Goal: Task Accomplishment & Management: Manage account settings

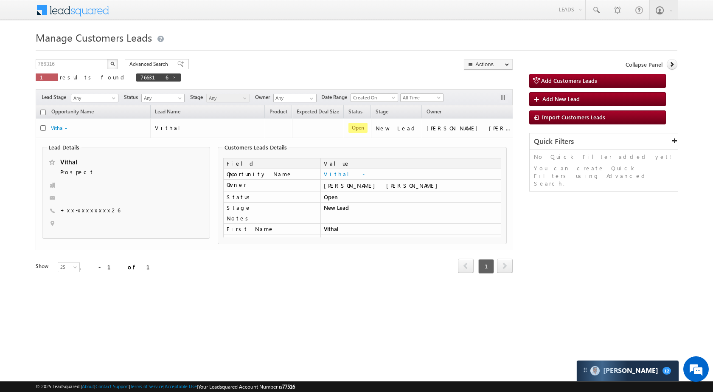
scroll to position [361, 0]
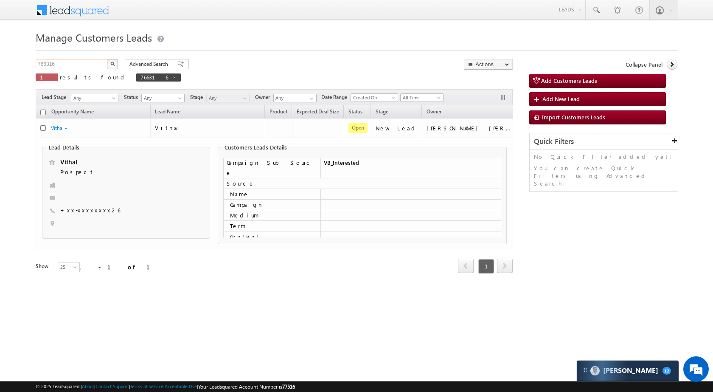
click at [77, 68] on input "766316" at bounding box center [72, 64] width 73 height 10
paste input "842890"
click at [109, 65] on button "button" at bounding box center [112, 64] width 11 height 10
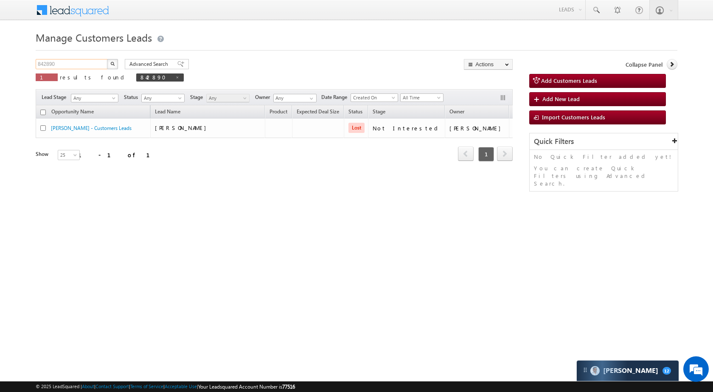
click at [96, 60] on input "842890" at bounding box center [72, 64] width 73 height 10
click at [96, 59] on input "842890" at bounding box center [72, 64] width 73 height 10
paste input "0712"
click at [116, 62] on button "button" at bounding box center [112, 64] width 11 height 10
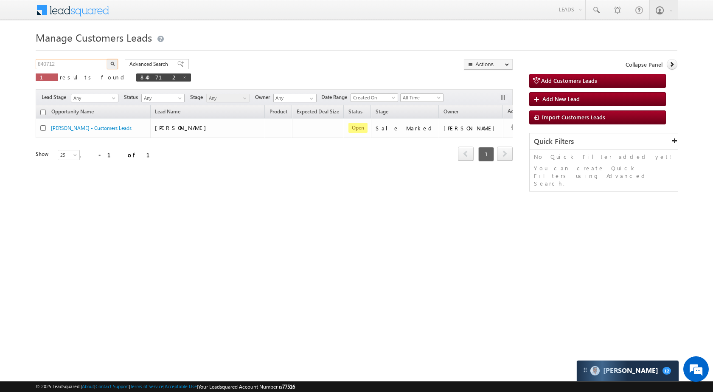
click at [80, 65] on input "840712" at bounding box center [72, 64] width 73 height 10
paste input "18327"
type input "818327"
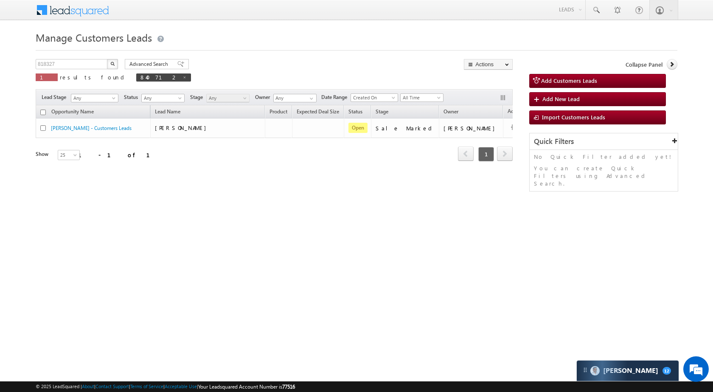
click at [109, 66] on button "button" at bounding box center [112, 64] width 11 height 10
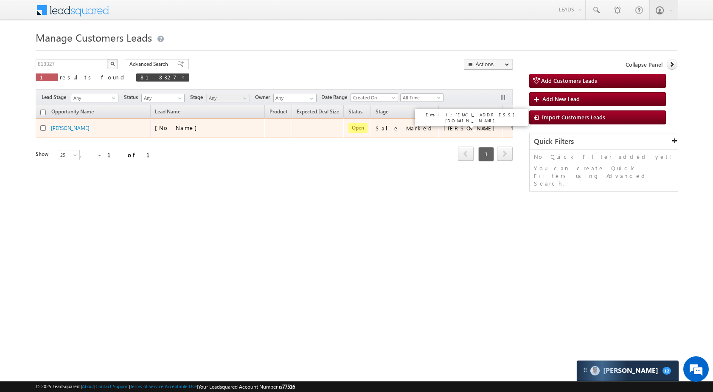
click at [444, 124] on div "Amit Kumar Jaiswal" at bounding box center [472, 128] width 56 height 8
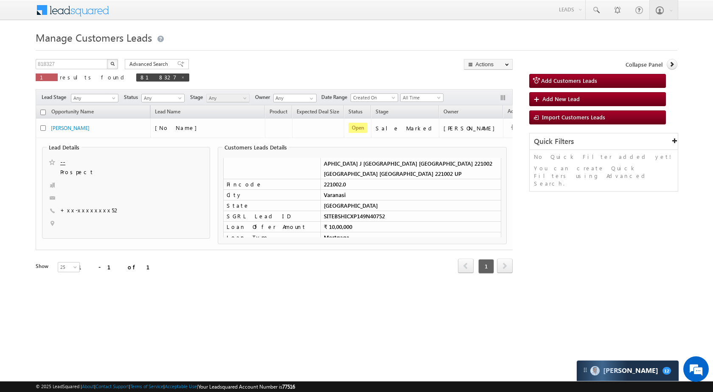
scroll to position [0, 0]
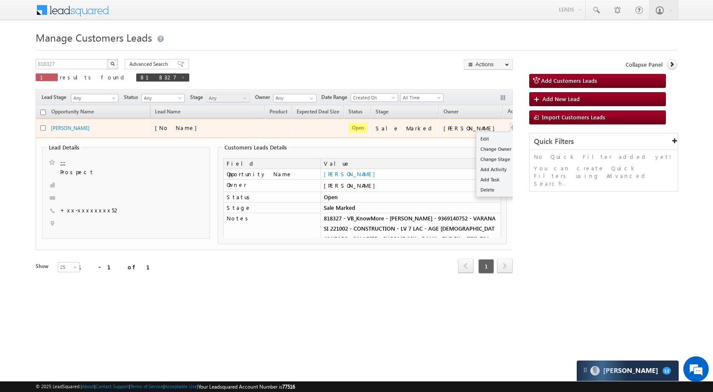
click at [510, 126] on button "button" at bounding box center [514, 128] width 8 height 8
click at [476, 140] on link "Edit" at bounding box center [497, 139] width 42 height 10
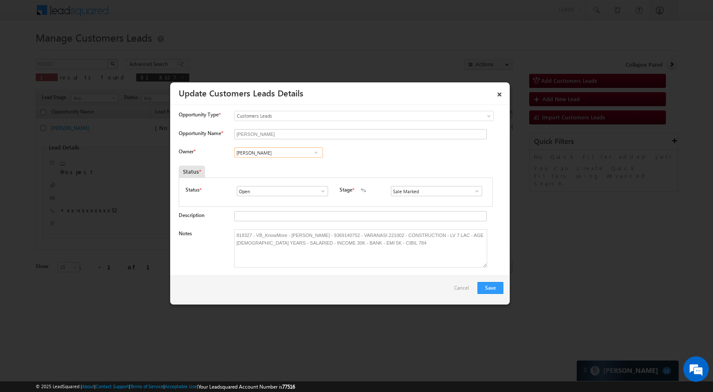
click at [290, 150] on input "Amit Kumar Jaiswal" at bounding box center [278, 152] width 89 height 10
type input "A"
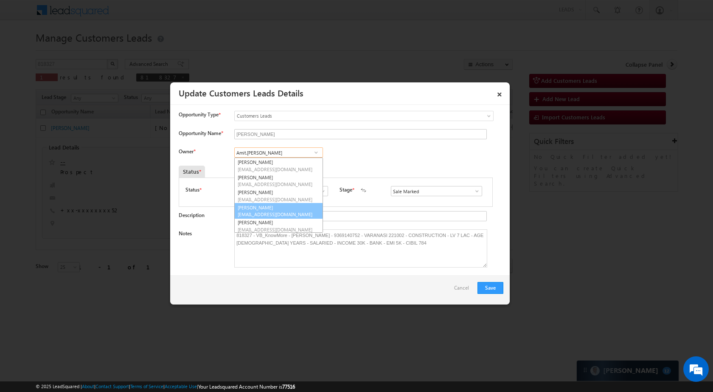
click at [289, 207] on link "Amit Kumar amit.kumar7@sgrlimited.in" at bounding box center [278, 211] width 89 height 16
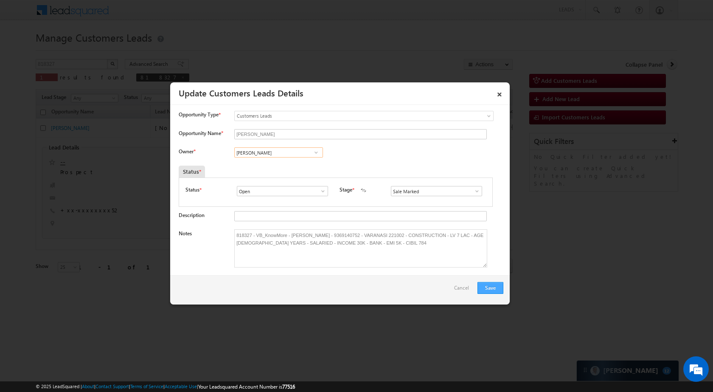
type input "[PERSON_NAME]"
click at [491, 286] on button "Save" at bounding box center [491, 288] width 26 height 12
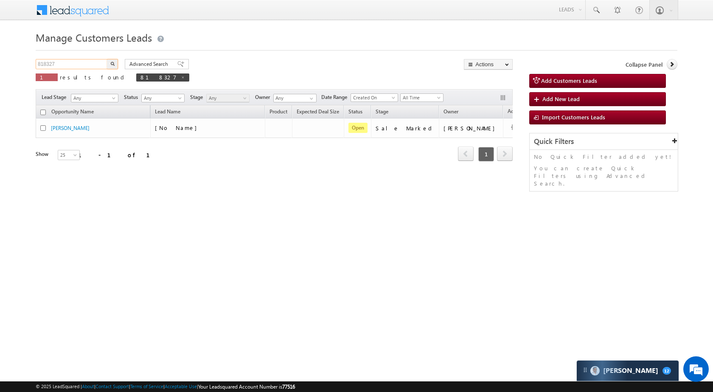
click at [80, 65] on input "818327" at bounding box center [72, 64] width 73 height 10
paste input "2531"
type input "825317"
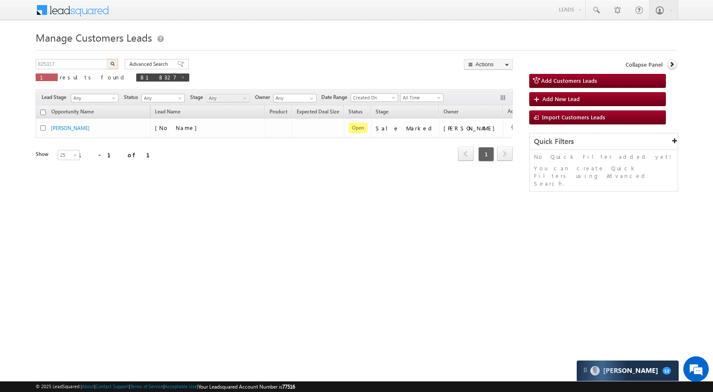
click at [113, 62] on img "button" at bounding box center [112, 64] width 4 height 4
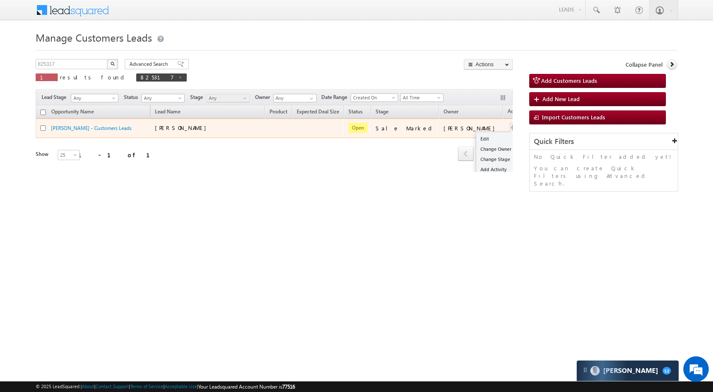
click at [508, 123] on div "Edit Change Owner Change Stage Add Activity Add Task Delete" at bounding box center [515, 128] width 14 height 11
click at [476, 135] on link "Edit" at bounding box center [497, 139] width 42 height 10
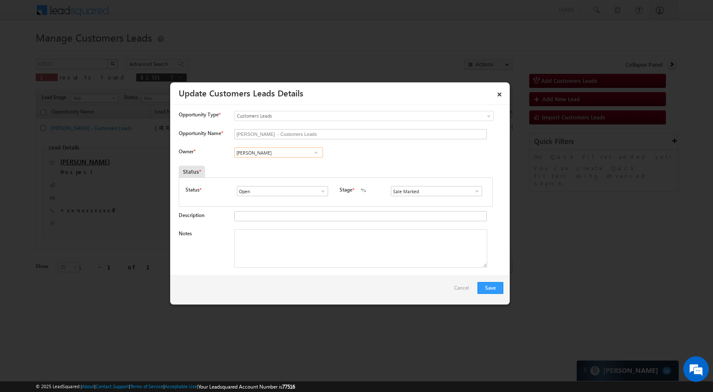
click at [280, 154] on input "[PERSON_NAME]" at bounding box center [278, 152] width 89 height 10
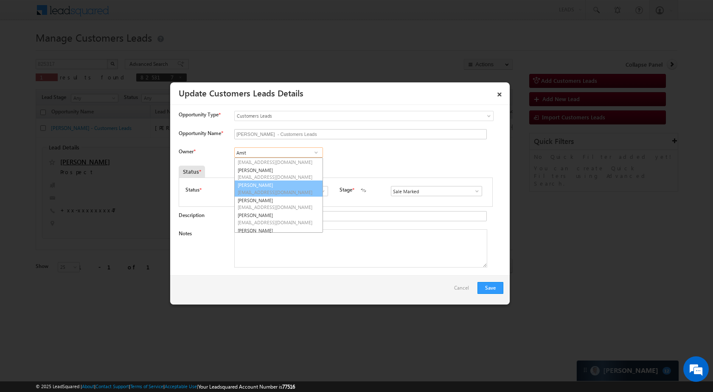
scroll to position [37, 0]
click at [284, 179] on span "amit.kumar7@sgrlimited.in" at bounding box center [276, 177] width 76 height 6
type input "Amit Kumar"
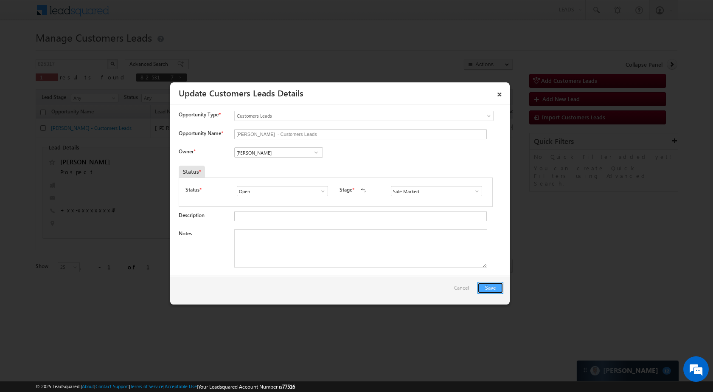
click at [492, 283] on button "Save" at bounding box center [491, 288] width 26 height 12
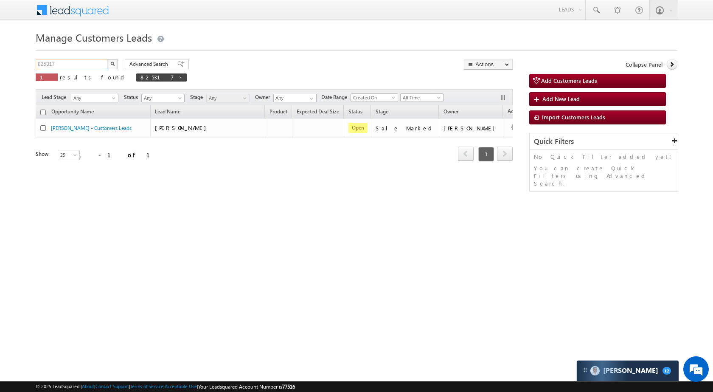
click at [96, 64] on input "825317" at bounding box center [72, 64] width 73 height 10
paste input "4147"
click at [108, 64] on button "button" at bounding box center [112, 64] width 11 height 10
click at [85, 60] on input "841477" at bounding box center [72, 64] width 73 height 10
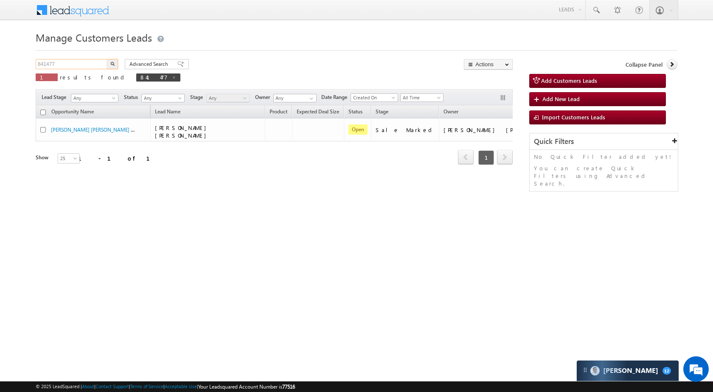
click at [85, 60] on input "841477" at bounding box center [72, 64] width 73 height 10
paste input "3201"
click at [112, 63] on img "button" at bounding box center [112, 64] width 4 height 4
click at [87, 65] on input "843201" at bounding box center [72, 64] width 73 height 10
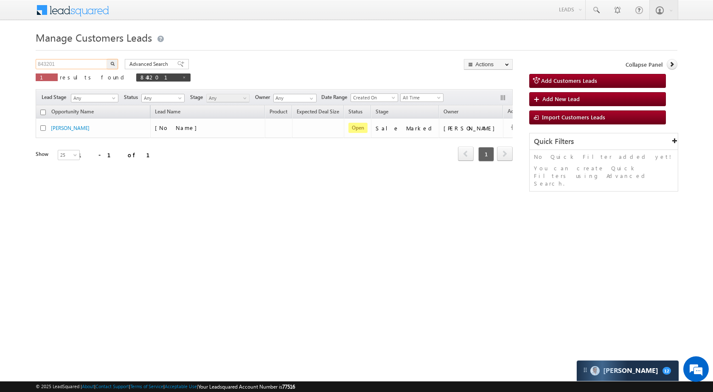
click at [87, 65] on input "843201" at bounding box center [72, 64] width 73 height 10
paste input "1712"
type input "841712"
click at [116, 64] on button "button" at bounding box center [112, 64] width 11 height 10
click at [85, 63] on input "841712" at bounding box center [72, 64] width 73 height 10
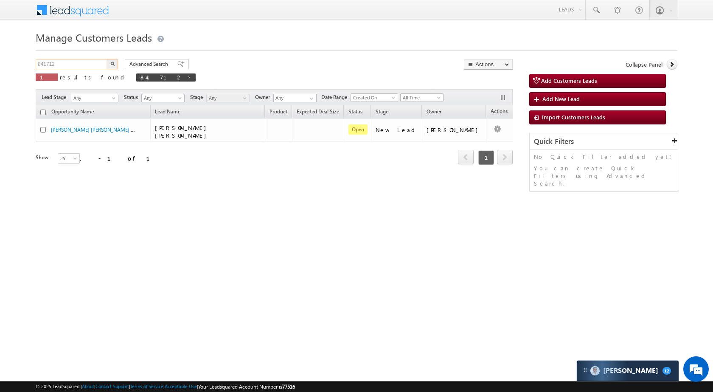
click at [85, 63] on input "841712" at bounding box center [72, 64] width 73 height 10
paste input "2881"
click at [113, 68] on button "button" at bounding box center [112, 64] width 11 height 10
click at [83, 53] on div "Manage Customers Leads Customers Leads updated successfully. 842881 X 1 results…" at bounding box center [357, 134] width 642 height 212
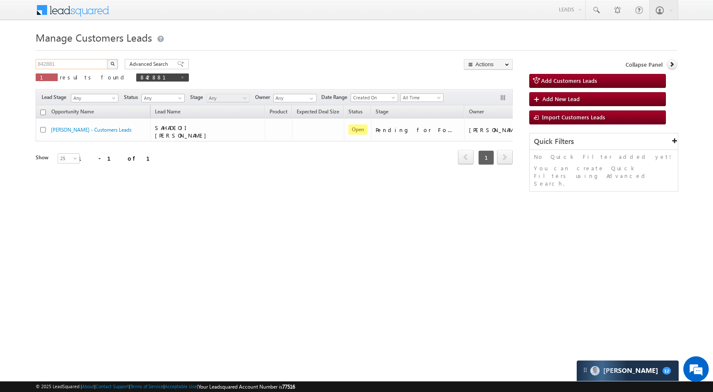
click at [81, 64] on input "842881" at bounding box center [72, 64] width 73 height 10
click at [108, 62] on button "button" at bounding box center [112, 64] width 11 height 10
click at [80, 62] on input "842881" at bounding box center [72, 64] width 73 height 10
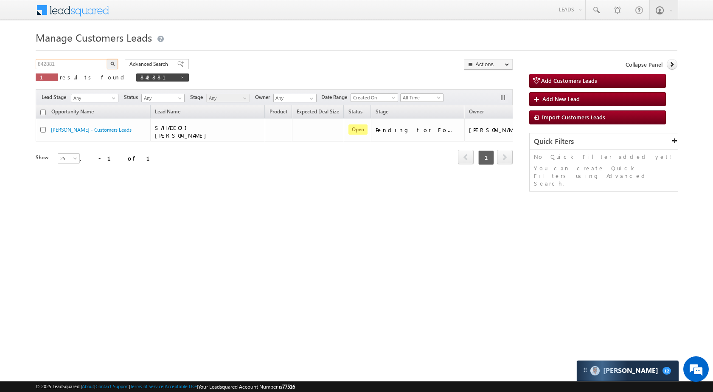
click at [80, 62] on input "842881" at bounding box center [72, 64] width 73 height 10
paste input "1712"
type input "841712"
click at [122, 64] on div "Advanced Search Advanced search results" at bounding box center [153, 64] width 70 height 10
click at [110, 61] on button "button" at bounding box center [112, 64] width 11 height 10
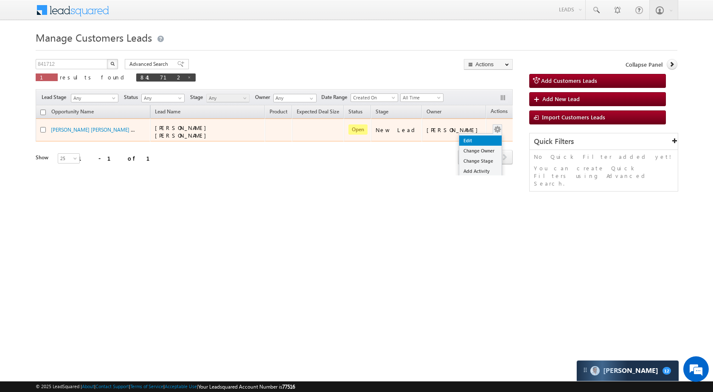
click at [473, 135] on link "Edit" at bounding box center [480, 140] width 42 height 10
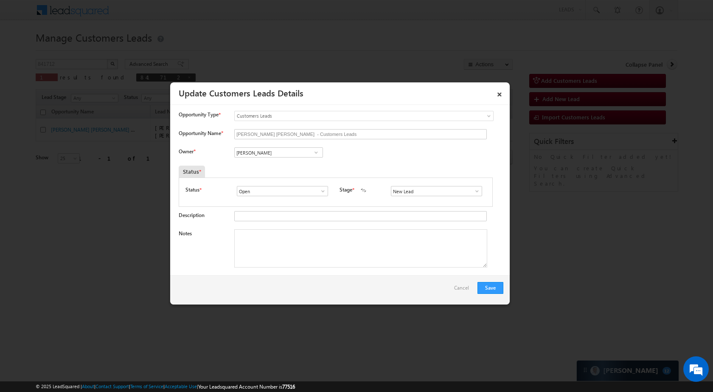
click at [473, 188] on span at bounding box center [477, 191] width 8 height 7
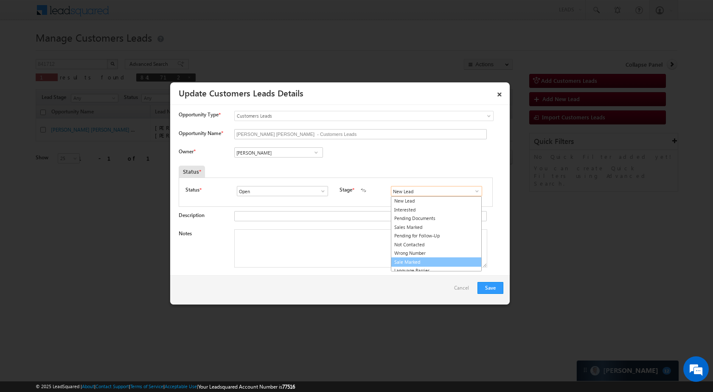
click at [431, 260] on link "Sale Marked" at bounding box center [436, 262] width 91 height 10
type input "Sale Marked"
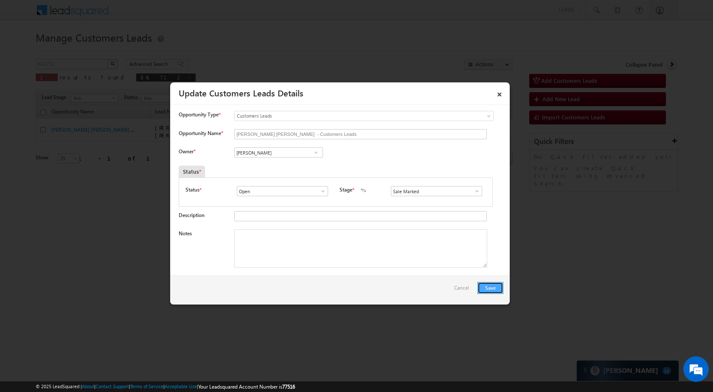
click at [491, 283] on button "Save" at bounding box center [491, 288] width 26 height 12
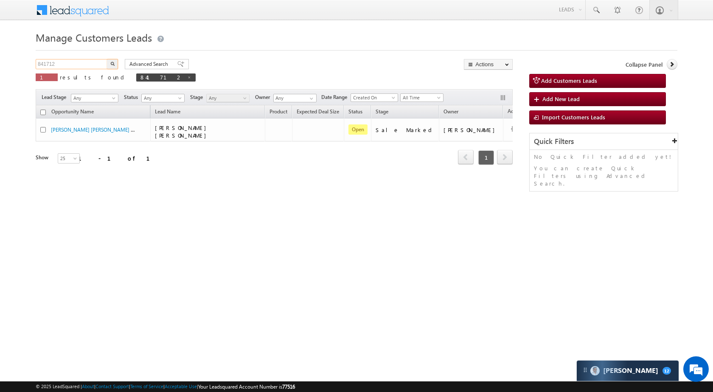
click at [97, 60] on input "841712" at bounding box center [72, 64] width 73 height 10
paste input "29"
click at [113, 63] on img "button" at bounding box center [112, 64] width 4 height 4
click at [89, 61] on input "841729" at bounding box center [72, 64] width 73 height 10
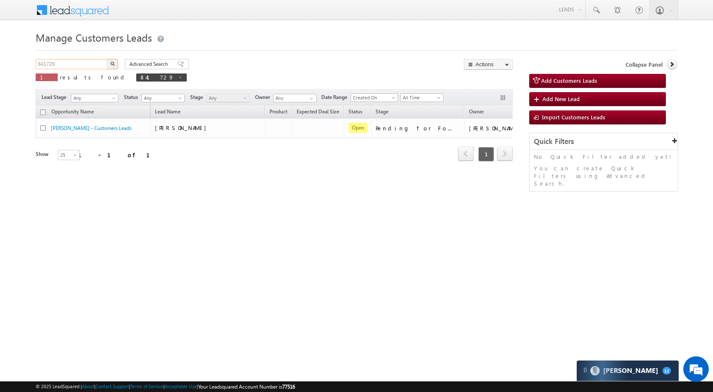
click at [89, 61] on input "841729" at bounding box center [72, 64] width 73 height 10
paste input "37108"
click at [116, 62] on button "button" at bounding box center [112, 64] width 11 height 10
click at [76, 65] on input "837108" at bounding box center [72, 64] width 73 height 10
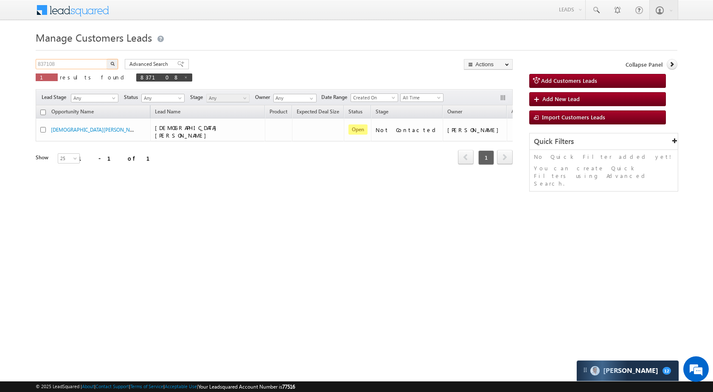
click at [76, 65] on input "837108" at bounding box center [72, 64] width 73 height 10
paste input "47123"
click at [107, 67] on input "847123" at bounding box center [72, 64] width 73 height 10
click at [115, 61] on button "button" at bounding box center [112, 64] width 11 height 10
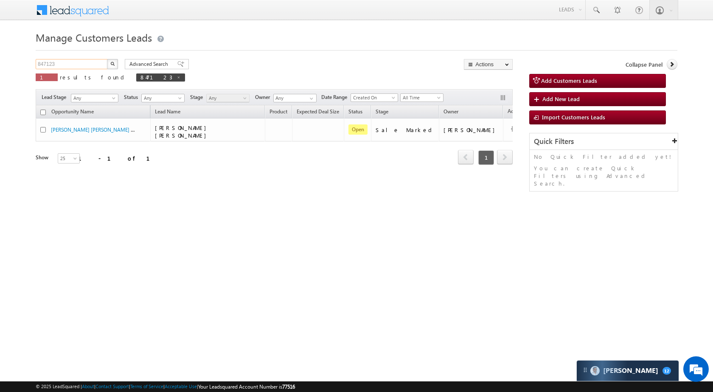
click at [92, 65] on input "847123" at bounding box center [72, 64] width 73 height 10
paste input "37869"
type input "837869"
click at [113, 63] on img "button" at bounding box center [112, 64] width 4 height 4
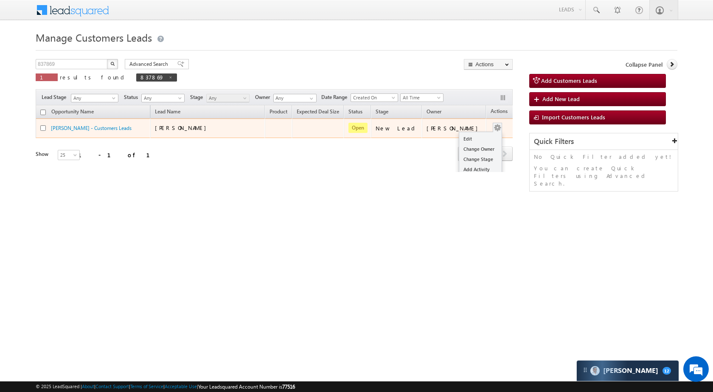
click at [491, 126] on div "Edit Change Owner Change Stage Add Activity Add Task Delete" at bounding box center [498, 128] width 14 height 11
click at [469, 141] on link "Edit" at bounding box center [480, 139] width 42 height 10
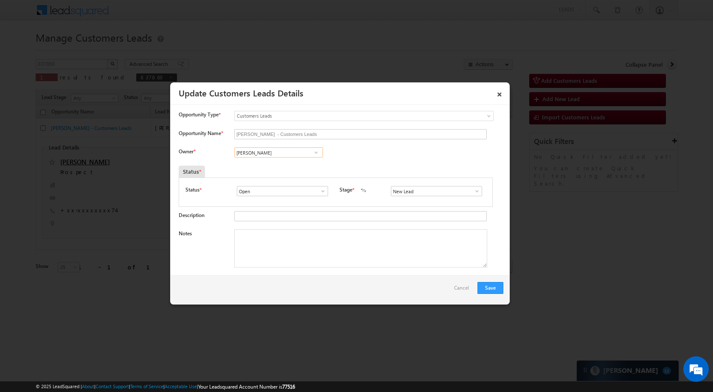
click at [292, 150] on input "Riya Walia" at bounding box center [278, 152] width 89 height 10
click at [279, 161] on link "Sani Tomar sani.tomar@sgrlimited.in" at bounding box center [278, 166] width 89 height 16
type input "Sani Tomar"
click at [474, 194] on span at bounding box center [477, 191] width 8 height 7
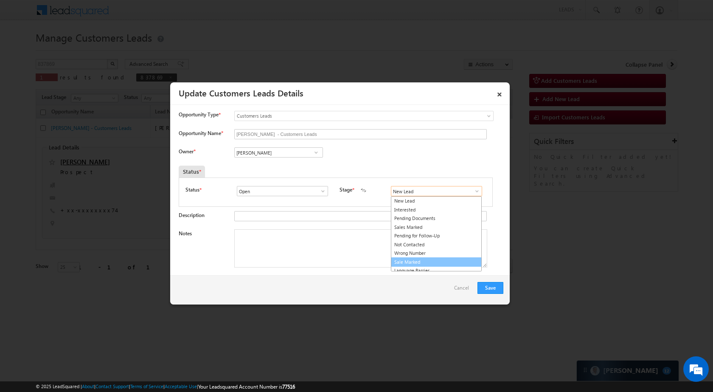
click at [443, 259] on link "Sale Marked" at bounding box center [436, 262] width 91 height 10
type input "Sale Marked"
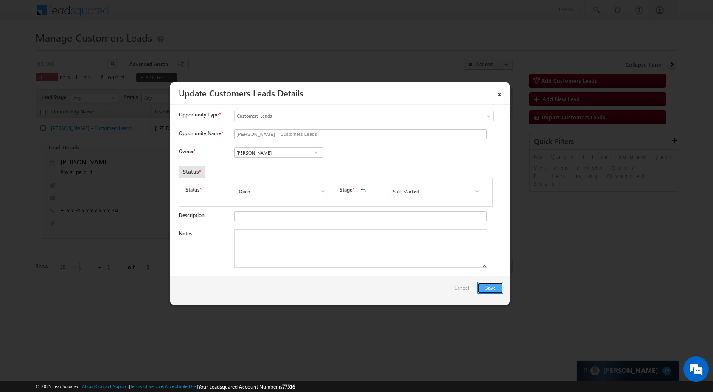
click at [500, 288] on button "Save" at bounding box center [491, 288] width 26 height 12
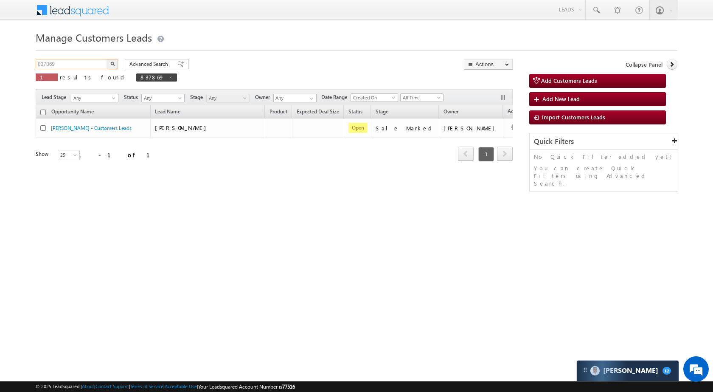
click at [96, 67] on input "837869" at bounding box center [72, 64] width 73 height 10
paste input "48982"
click at [115, 64] on button "button" at bounding box center [112, 64] width 11 height 10
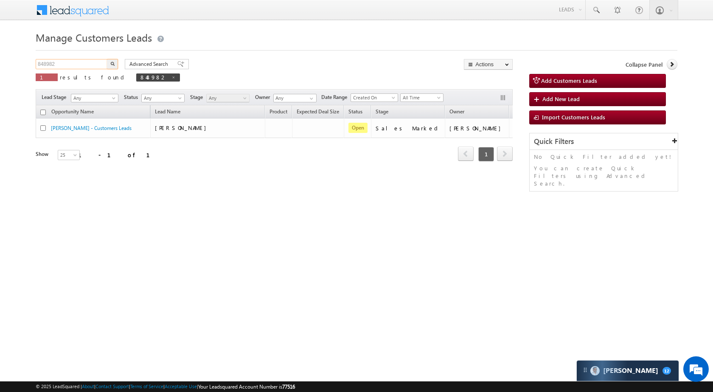
click at [89, 62] on input "848982" at bounding box center [72, 64] width 73 height 10
paste input "090"
click at [110, 66] on button "button" at bounding box center [112, 64] width 11 height 10
click at [65, 62] on input "848090" at bounding box center [72, 64] width 73 height 10
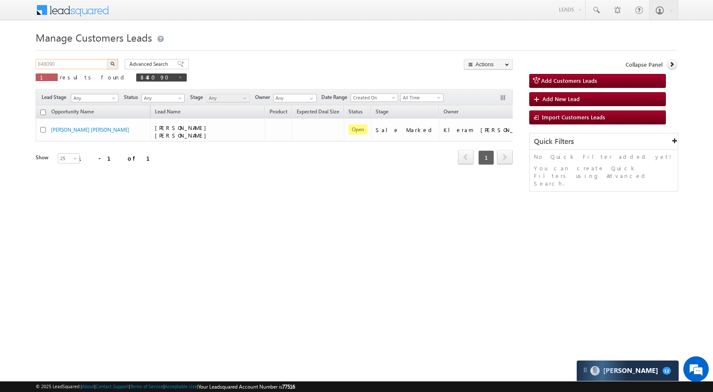
click at [65, 62] on input "848090" at bounding box center [72, 64] width 73 height 10
paste input "6959"
click at [112, 65] on img "button" at bounding box center [112, 64] width 4 height 4
click at [73, 74] on span "results found" at bounding box center [94, 76] width 68 height 7
click at [75, 67] on input "846959" at bounding box center [72, 64] width 73 height 10
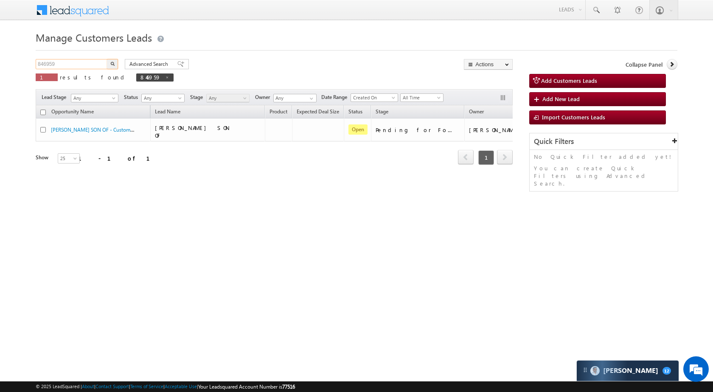
click at [75, 67] on input "846959" at bounding box center [72, 64] width 73 height 10
paste input "8228"
type input "848228"
click at [116, 62] on button "button" at bounding box center [112, 64] width 11 height 10
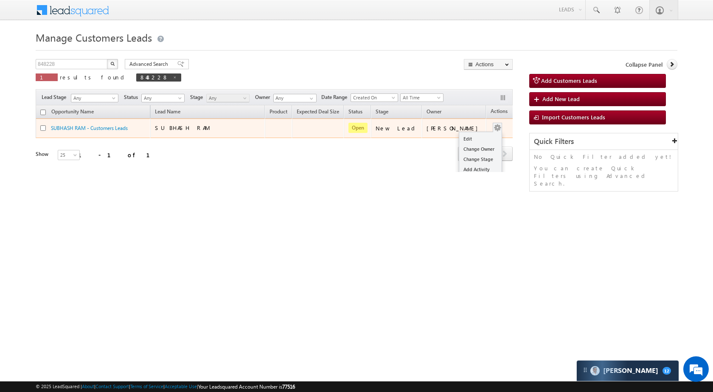
click at [493, 130] on button "button" at bounding box center [497, 128] width 8 height 8
click at [466, 138] on link "Edit" at bounding box center [480, 139] width 42 height 10
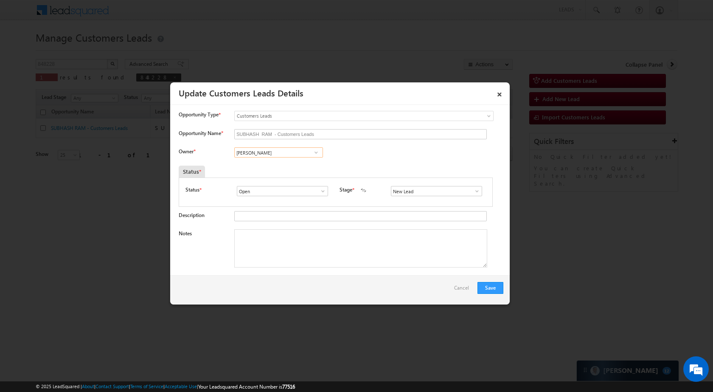
click at [287, 152] on input "[PERSON_NAME]" at bounding box center [278, 152] width 89 height 10
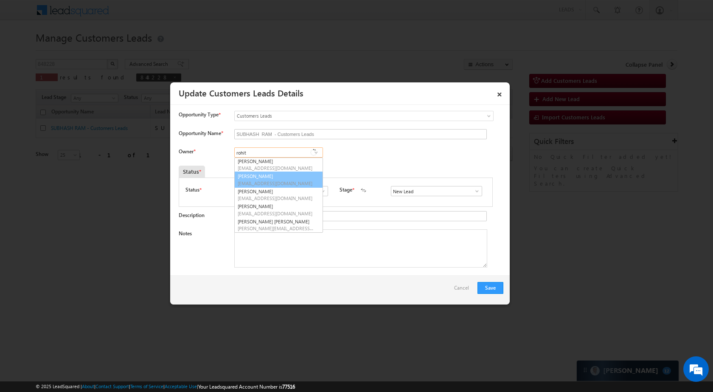
scroll to position [76, 0]
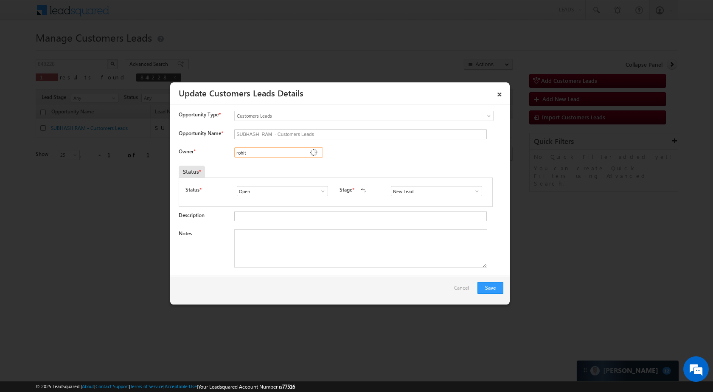
click at [270, 153] on input "rohit" at bounding box center [278, 152] width 89 height 10
paste input "Rohit Tiwari"
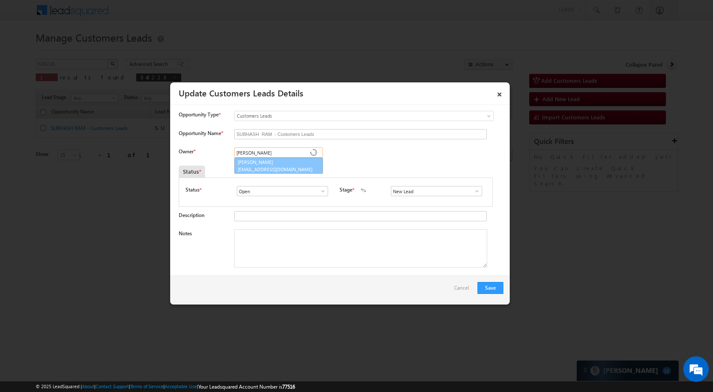
click at [276, 164] on link "Rohit Tiwari rohit.tiwari@sgrlimited.in" at bounding box center [278, 166] width 89 height 16
type input "Rohit Tiwari"
click at [474, 190] on span at bounding box center [477, 191] width 8 height 7
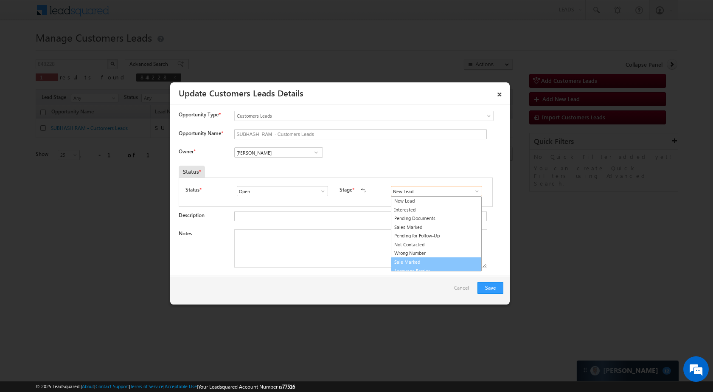
scroll to position [5, 0]
click at [417, 257] on link "Sale Marked" at bounding box center [436, 257] width 91 height 10
type input "Sale Marked"
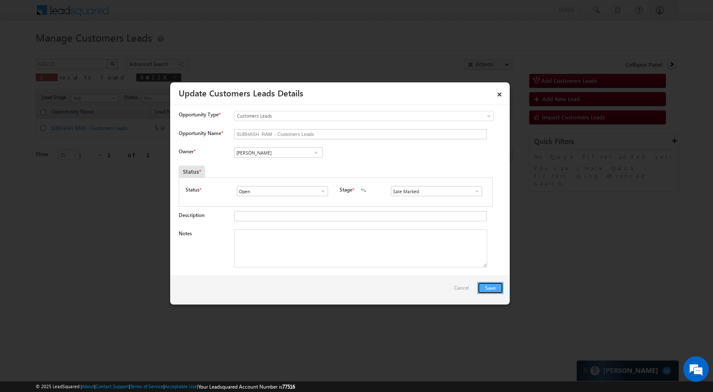
click at [490, 287] on button "Save" at bounding box center [491, 288] width 26 height 12
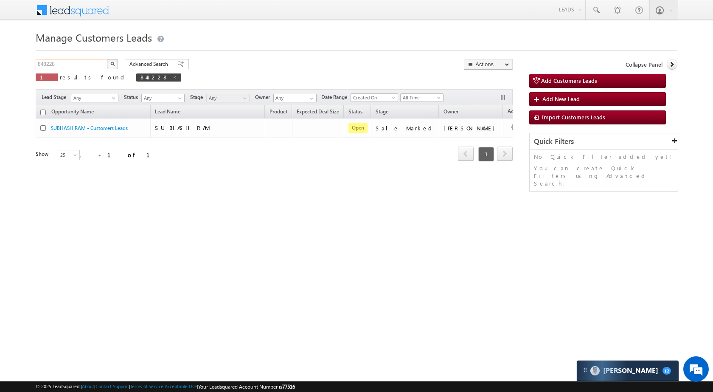
click at [74, 65] on input "848228" at bounding box center [72, 64] width 73 height 10
paste input "7026"
click at [109, 63] on button "button" at bounding box center [112, 64] width 11 height 10
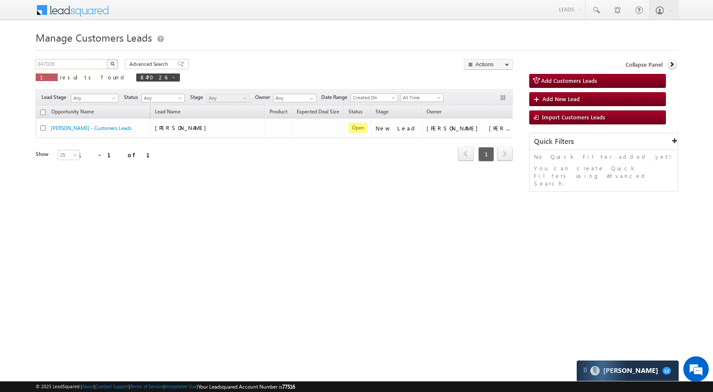
click at [73, 64] on input "847026" at bounding box center [72, 64] width 73 height 10
paste input "123"
click at [113, 65] on img "button" at bounding box center [112, 64] width 4 height 4
click at [80, 63] on input "847123" at bounding box center [72, 64] width 73 height 10
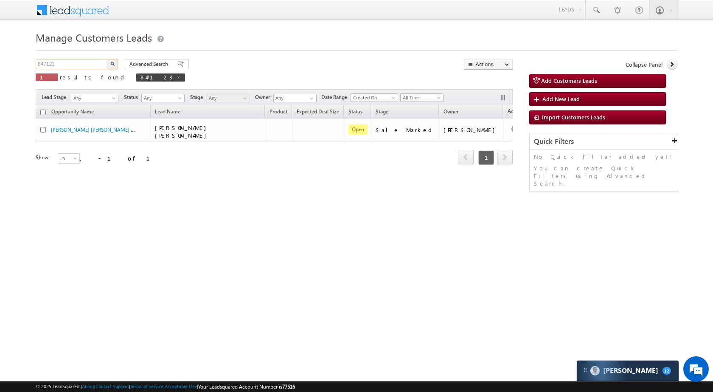
click at [80, 63] on input "847123" at bounding box center [72, 64] width 73 height 10
paste input "11"
click at [116, 64] on button "button" at bounding box center [112, 64] width 11 height 10
click at [95, 65] on input "847111" at bounding box center [72, 64] width 73 height 10
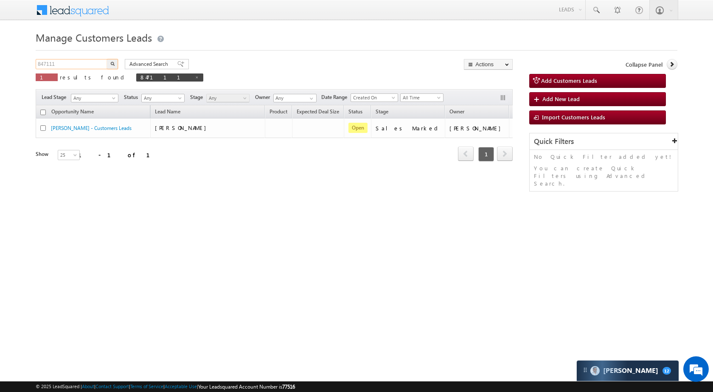
click at [95, 65] on input "847111" at bounding box center [72, 64] width 73 height 10
paste input "37869"
click at [114, 62] on img "button" at bounding box center [112, 64] width 4 height 4
click at [83, 65] on input "837869" at bounding box center [72, 64] width 73 height 10
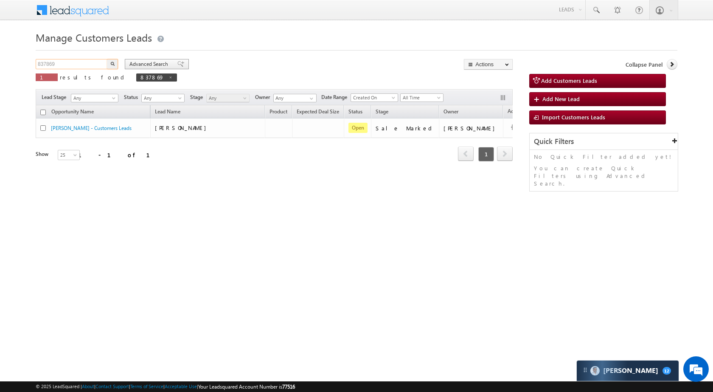
paste input "108"
click at [115, 66] on button "button" at bounding box center [112, 64] width 11 height 10
click at [71, 64] on input "837108" at bounding box center [72, 64] width 73 height 10
paste input "41729"
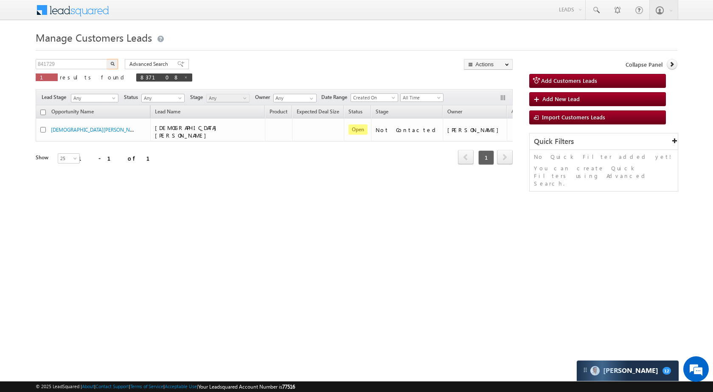
click at [110, 67] on button "button" at bounding box center [112, 64] width 11 height 10
click at [64, 68] on input "841729" at bounding box center [72, 64] width 73 height 10
click at [64, 63] on input "841729" at bounding box center [72, 64] width 73 height 10
paste input "66"
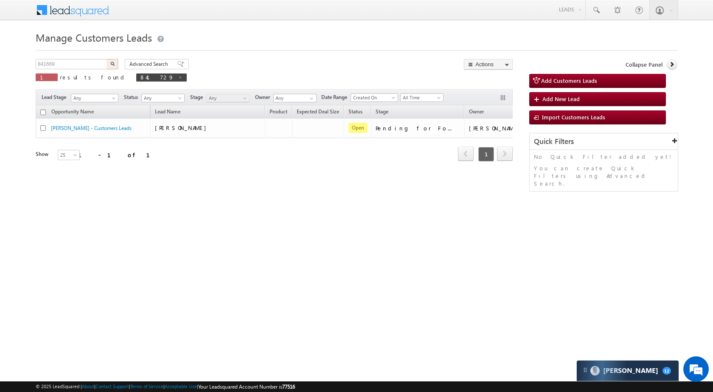
click at [109, 65] on button "button" at bounding box center [112, 64] width 11 height 10
click at [78, 63] on input "841669" at bounding box center [72, 64] width 73 height 10
paste input "5048"
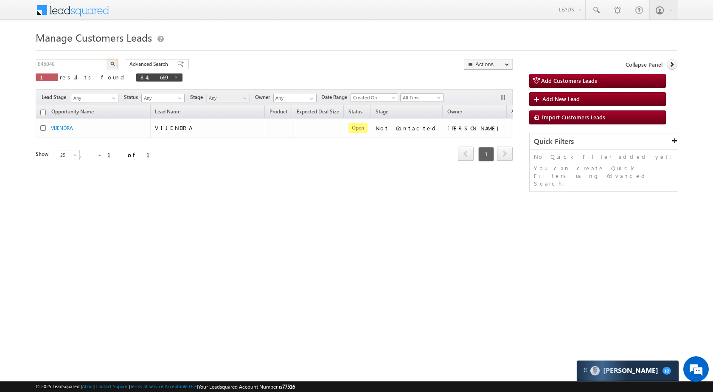
click at [109, 64] on button "button" at bounding box center [112, 64] width 11 height 10
click at [95, 60] on input "845048" at bounding box center [72, 64] width 73 height 10
paste input "1669"
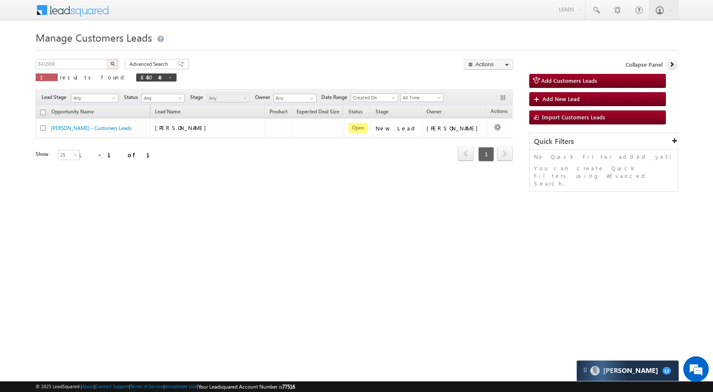
click at [114, 62] on img "button" at bounding box center [112, 64] width 4 height 4
click at [67, 65] on input "841669" at bounding box center [72, 64] width 73 height 10
paste input "5048"
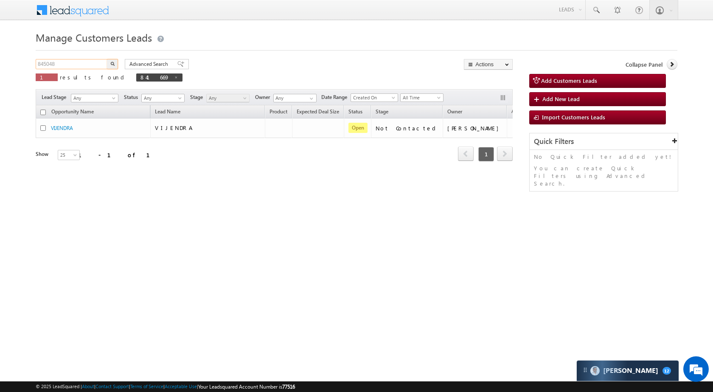
type input "845048"
click at [113, 62] on img "button" at bounding box center [112, 64] width 4 height 4
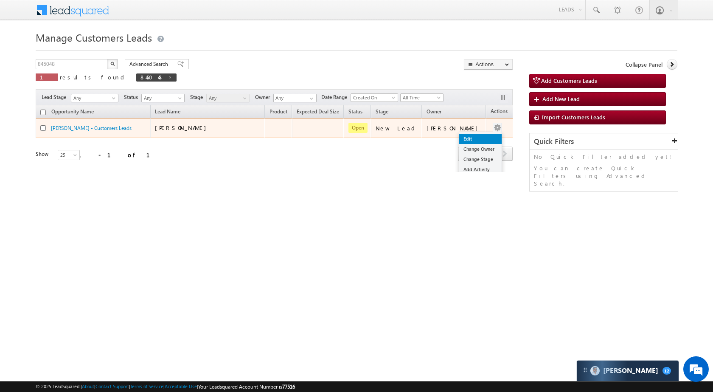
click at [474, 139] on link "Edit" at bounding box center [480, 139] width 42 height 10
click at [474, 138] on link "Edit" at bounding box center [480, 139] width 42 height 10
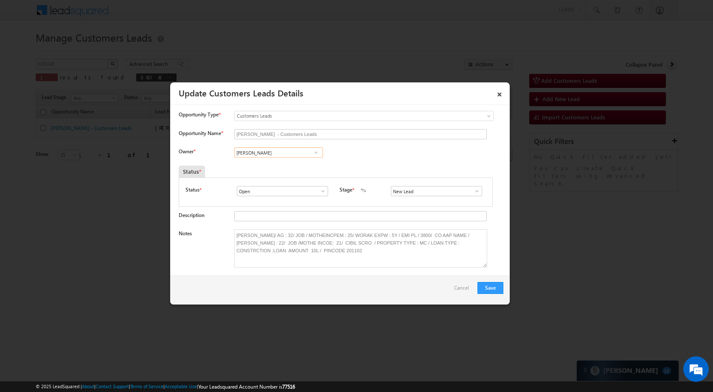
click at [284, 154] on input "Rana Sangram Singh" at bounding box center [278, 152] width 89 height 10
paste input "ohit Tiwari"
click at [266, 163] on link "Rohit Tiwari rohit.tiwari@sgrlimited.in" at bounding box center [278, 166] width 89 height 16
type input "[PERSON_NAME]"
click at [473, 188] on span at bounding box center [477, 191] width 8 height 7
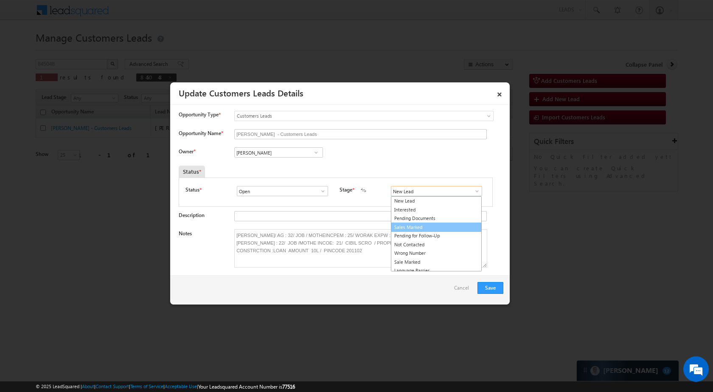
click at [441, 225] on link "Sales Marked" at bounding box center [436, 227] width 91 height 10
type input "Sales Marked"
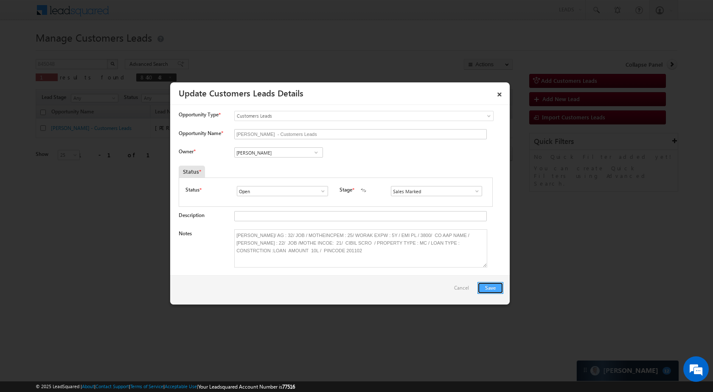
click at [491, 285] on button "Save" at bounding box center [491, 288] width 26 height 12
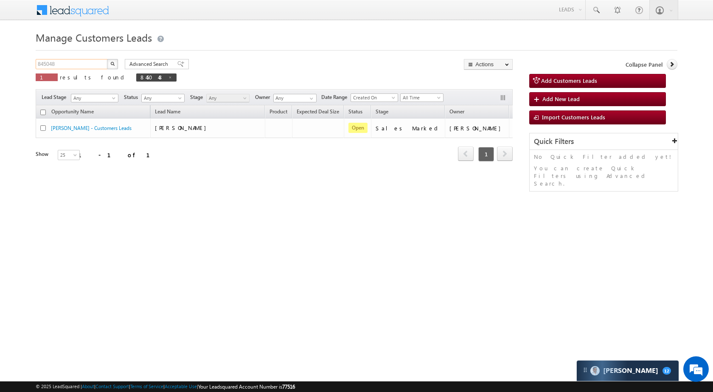
click at [101, 65] on input "845048" at bounding box center [72, 64] width 73 height 10
paste input "1712"
type input "841712"
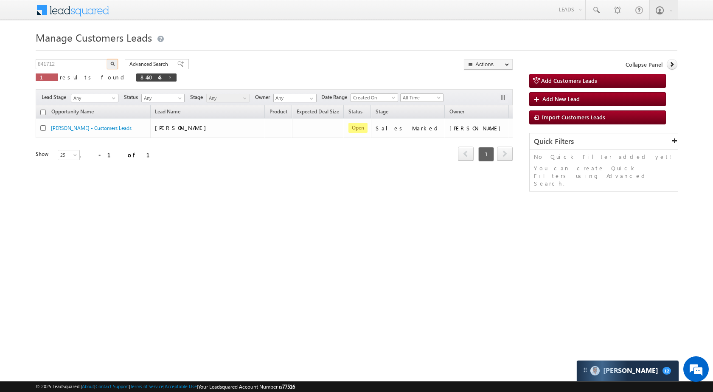
click at [117, 63] on button "button" at bounding box center [112, 64] width 11 height 10
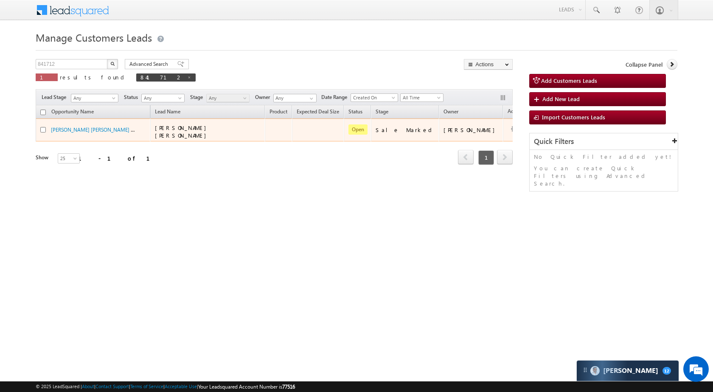
click at [503, 123] on td "Edit Change Owner Change Stage Add Activity Add Task Delete" at bounding box center [520, 129] width 35 height 23
click at [508, 127] on div "Edit Change Owner Change Stage Add Activity Add Task Delete" at bounding box center [515, 129] width 14 height 11
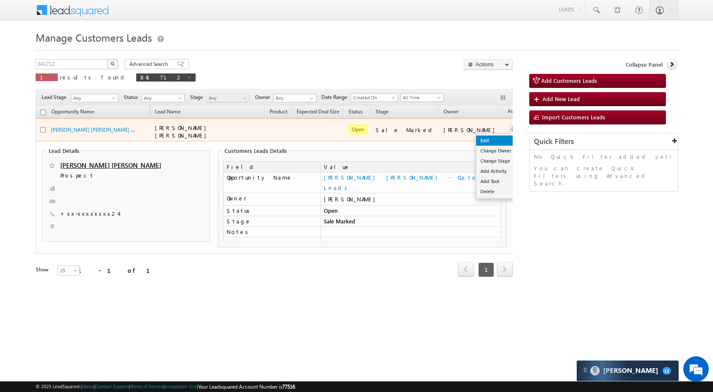
click at [477, 141] on link "Edit" at bounding box center [497, 140] width 42 height 10
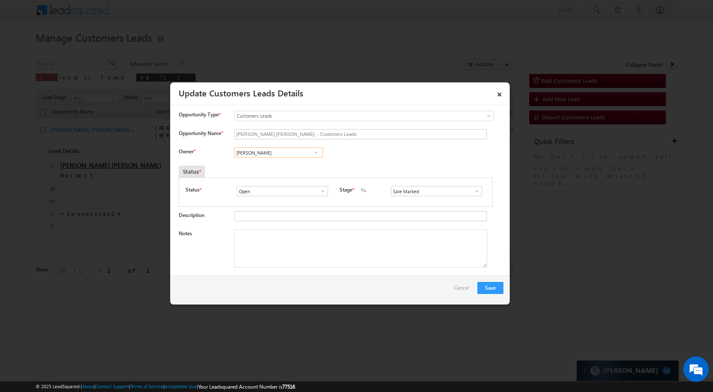
click at [281, 156] on input "[PERSON_NAME]" at bounding box center [278, 152] width 89 height 10
paste input "[PERSON_NAME]"
click at [275, 169] on span "[EMAIL_ADDRESS][DOMAIN_NAME]" at bounding box center [276, 169] width 76 height 6
type input "[PERSON_NAME]"
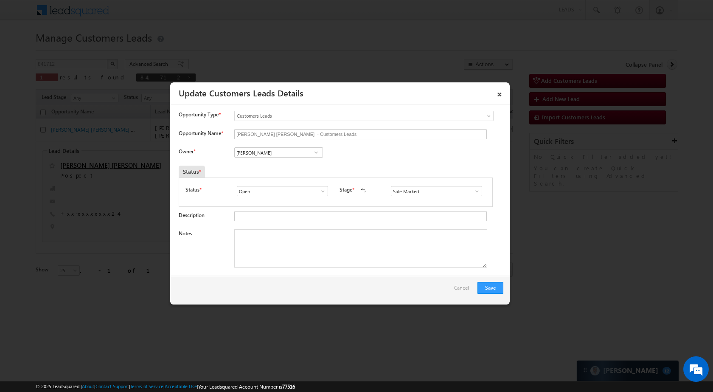
click at [473, 190] on span at bounding box center [477, 191] width 8 height 7
click at [495, 282] on button "Save" at bounding box center [491, 288] width 26 height 12
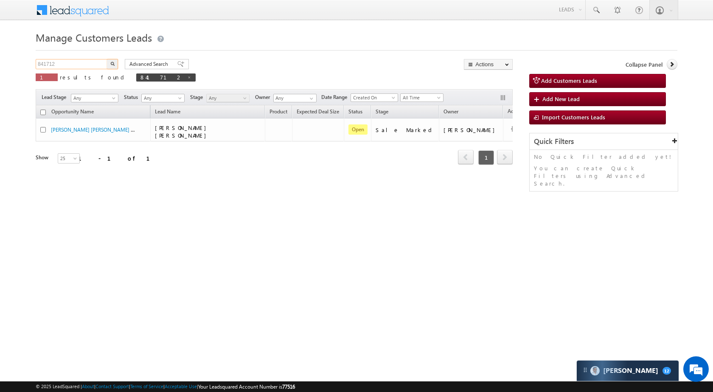
click at [87, 65] on input "841712" at bounding box center [72, 64] width 73 height 10
paste input "2881"
click at [111, 63] on img "button" at bounding box center [112, 64] width 4 height 4
click at [79, 60] on input "842881" at bounding box center [72, 64] width 73 height 10
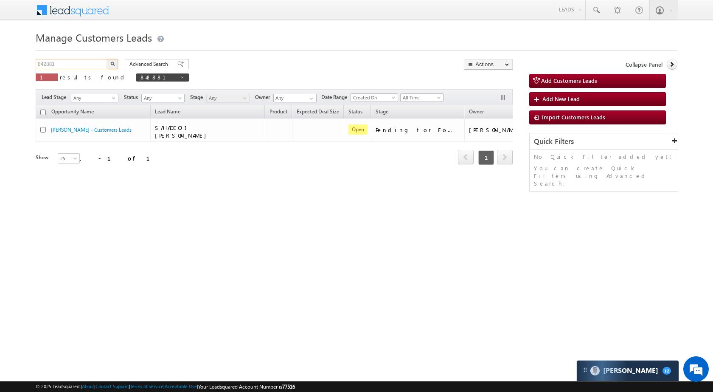
click at [79, 60] on input "842881" at bounding box center [72, 64] width 73 height 10
paste input "320"
click at [114, 65] on img "button" at bounding box center [112, 64] width 4 height 4
click at [67, 68] on input "843201" at bounding box center [72, 64] width 73 height 10
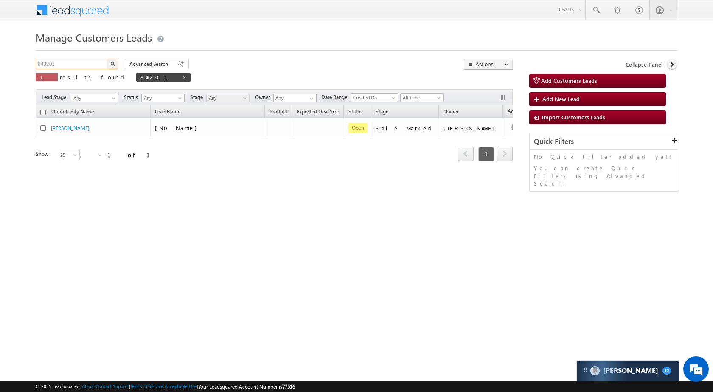
click at [67, 68] on input "843201" at bounding box center [72, 64] width 73 height 10
paste input "1477"
click at [112, 64] on img "button" at bounding box center [112, 64] width 4 height 4
click at [76, 68] on input "841477" at bounding box center [72, 64] width 73 height 10
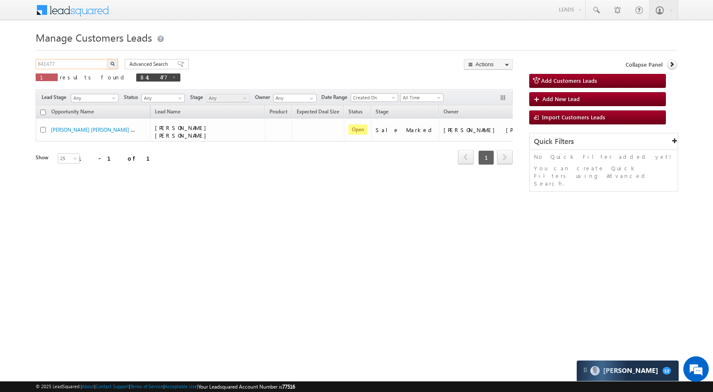
click at [76, 68] on input "841477" at bounding box center [72, 64] width 73 height 10
paste input "3334"
click at [116, 62] on button "button" at bounding box center [112, 64] width 11 height 10
click at [97, 61] on input "843334" at bounding box center [72, 64] width 73 height 10
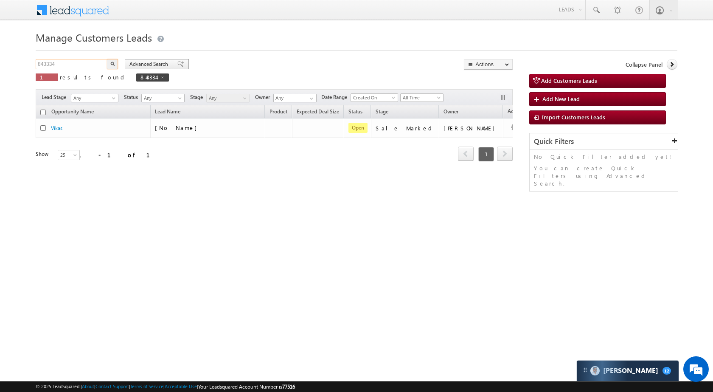
paste input "2752"
click at [115, 65] on button "button" at bounding box center [112, 64] width 11 height 10
click at [79, 68] on input "842752" at bounding box center [72, 64] width 73 height 10
paste input "890"
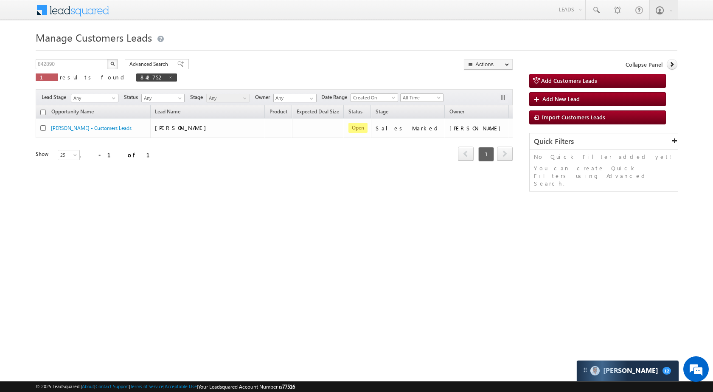
click at [113, 65] on img "button" at bounding box center [112, 64] width 4 height 4
click at [78, 62] on input "842890" at bounding box center [72, 64] width 73 height 10
paste input "752629"
type input "752629"
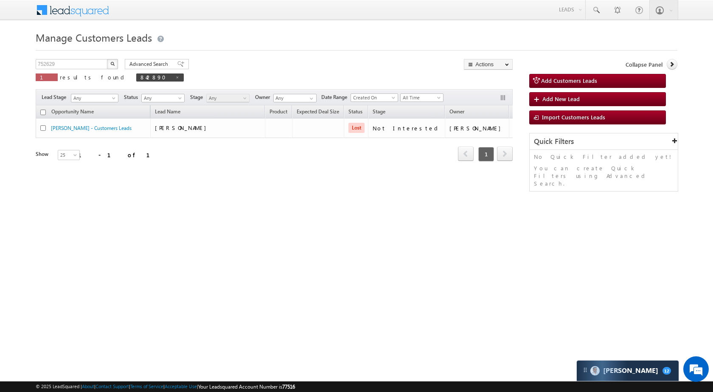
click at [114, 64] on img "button" at bounding box center [112, 64] width 4 height 4
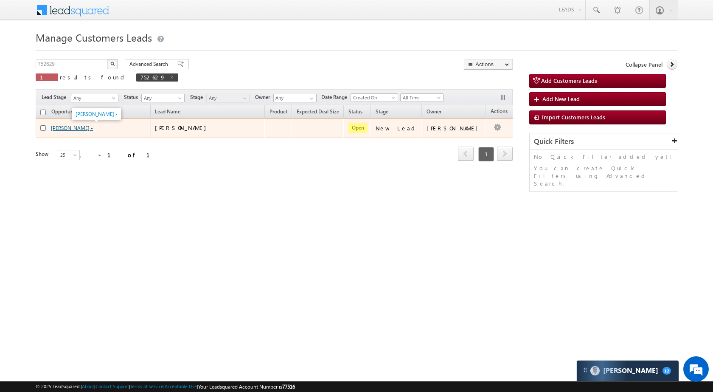
click at [81, 125] on link "Govind Jadhav -" at bounding box center [72, 128] width 42 height 6
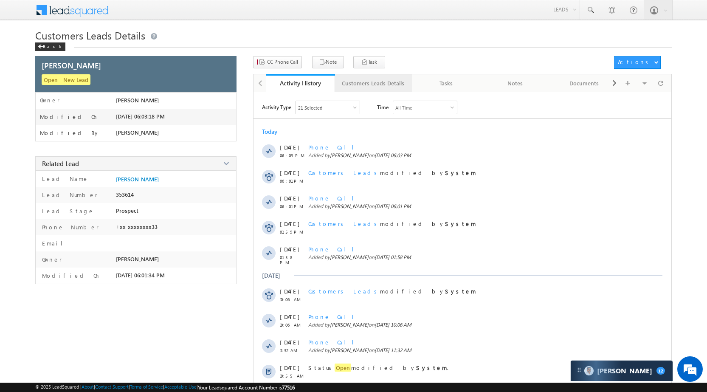
click at [360, 85] on div "Customers Leads Details" at bounding box center [373, 83] width 62 height 10
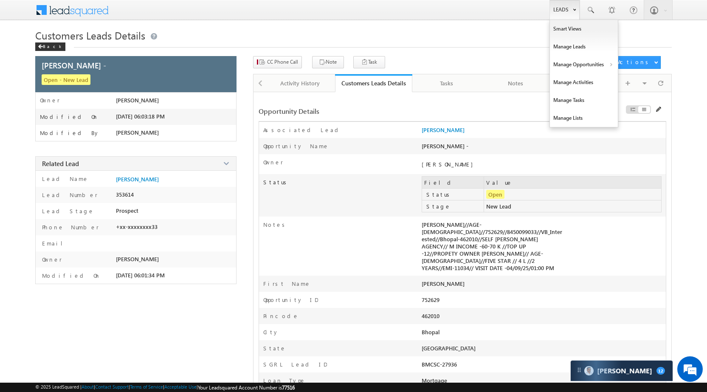
click at [562, 10] on link "Leads" at bounding box center [564, 10] width 30 height 20
click at [581, 60] on link "Manage Opportunities" at bounding box center [584, 65] width 68 height 18
click at [628, 80] on link "Customers Leads" at bounding box center [658, 83] width 78 height 18
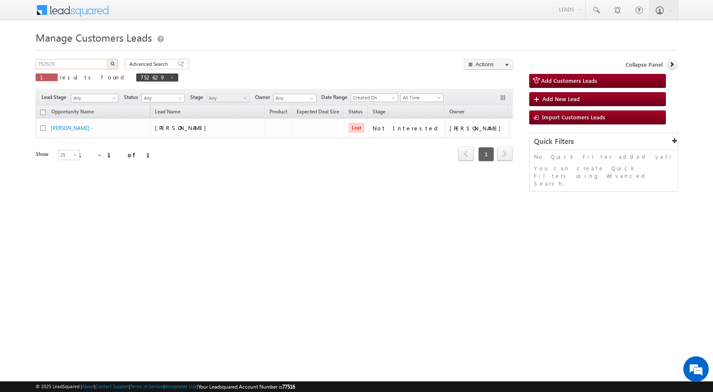
click at [88, 65] on input "752629" at bounding box center [72, 64] width 73 height 10
paste input "92730"
click at [115, 64] on button "button" at bounding box center [112, 64] width 11 height 10
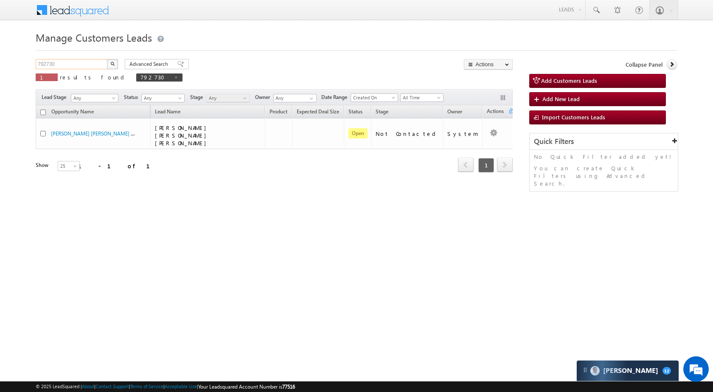
click at [79, 64] on input "792730" at bounding box center [72, 64] width 73 height 10
paste input "9719446965"
click at [115, 65] on button "button" at bounding box center [112, 64] width 11 height 10
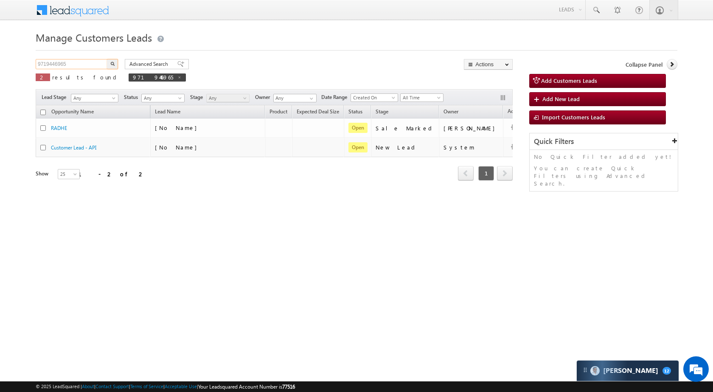
click at [71, 65] on input "9719446965" at bounding box center [72, 64] width 73 height 10
paste input "810986"
type input "810986"
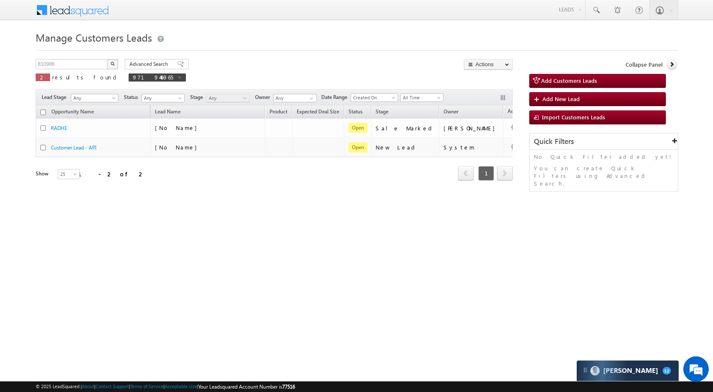
click at [110, 65] on button "button" at bounding box center [112, 64] width 11 height 10
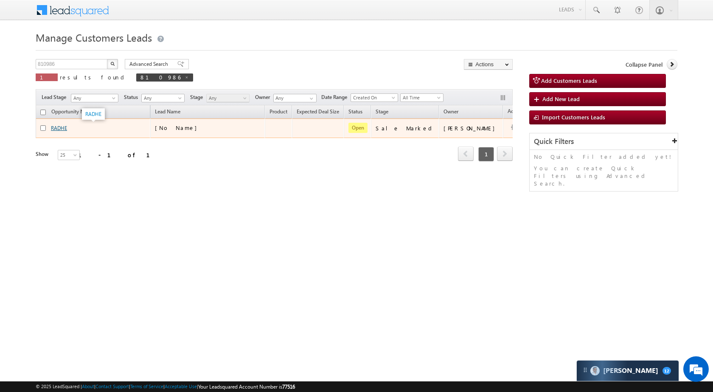
click at [56, 130] on link "RADHE" at bounding box center [59, 128] width 16 height 6
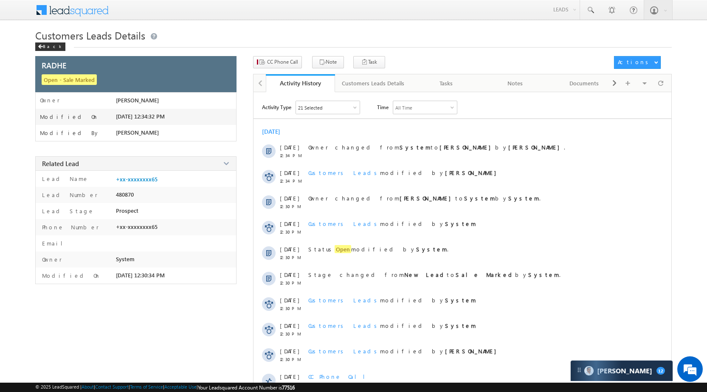
scroll to position [52, 0]
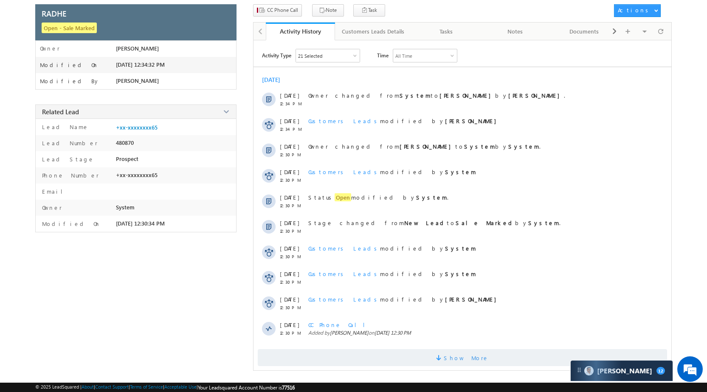
click at [472, 356] on span "Show More" at bounding box center [466, 357] width 45 height 17
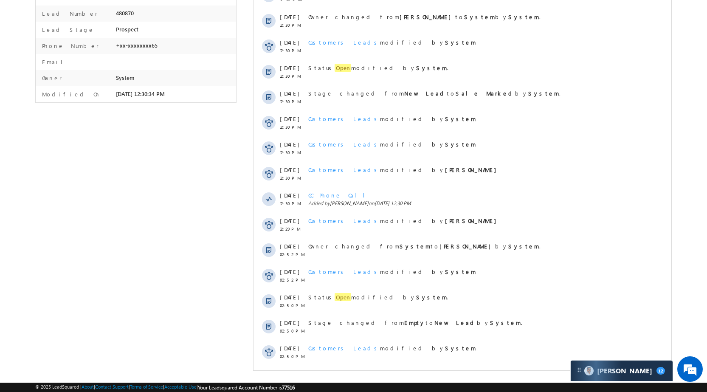
scroll to position [0, 0]
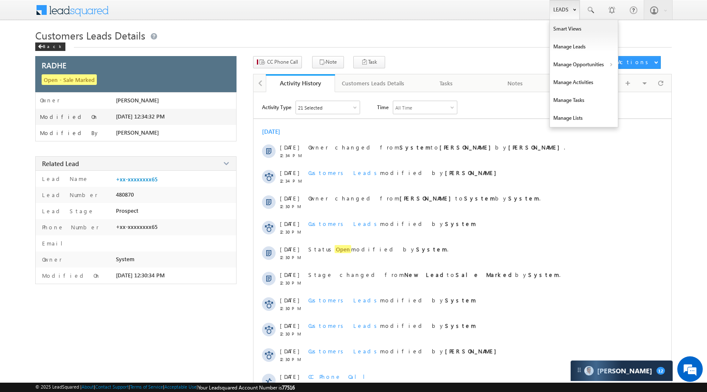
click at [554, 5] on link "Leads" at bounding box center [564, 10] width 30 height 20
click at [581, 61] on link "Manage Opportunities" at bounding box center [584, 65] width 68 height 18
click at [641, 79] on link "Customers Leads" at bounding box center [658, 83] width 78 height 18
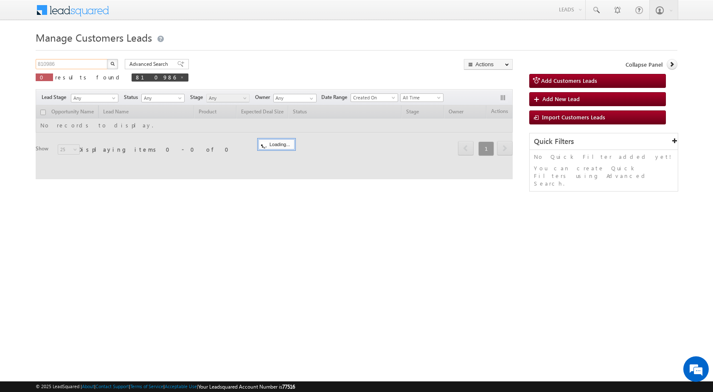
click at [81, 66] on input "810986" at bounding box center [72, 64] width 73 height 10
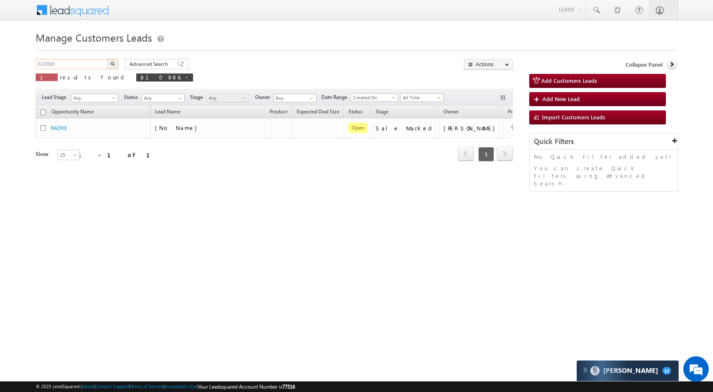
click at [81, 66] on input "810986" at bounding box center [72, 64] width 73 height 10
paste input "759957"
click at [117, 65] on button "button" at bounding box center [112, 64] width 11 height 10
click at [75, 63] on input "759957" at bounding box center [72, 64] width 73 height 10
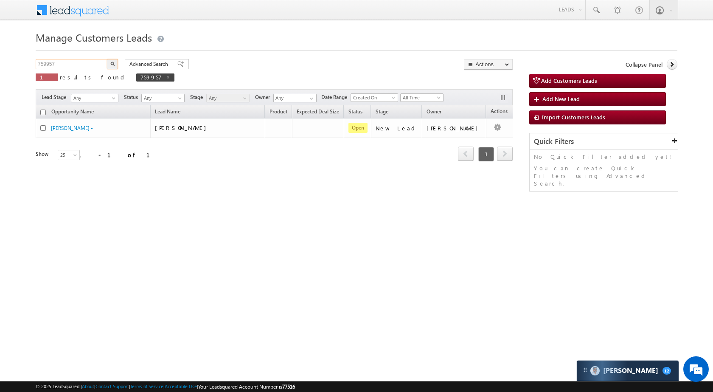
click at [75, 63] on input "759957" at bounding box center [72, 64] width 73 height 10
paste input "820013"
click at [110, 62] on img "button" at bounding box center [112, 64] width 4 height 4
click at [95, 63] on input "820013" at bounding box center [72, 64] width 73 height 10
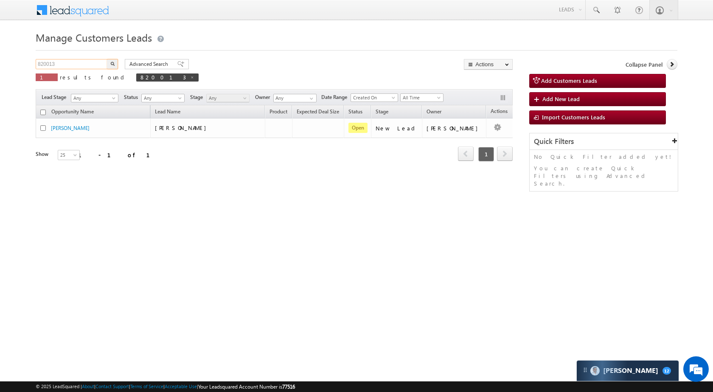
click at [95, 63] on input "820013" at bounding box center [72, 64] width 73 height 10
paste input "2039"
click at [116, 61] on button "button" at bounding box center [112, 64] width 11 height 10
click at [93, 59] on div "Manage Customers Leads 822039 X 1 results found 822039 Advanced Search Advanced…" at bounding box center [357, 134] width 642 height 212
click at [93, 56] on div "Manage Customers Leads 822039 X 1 results found 822039 Advanced Search Advanced…" at bounding box center [357, 134] width 642 height 212
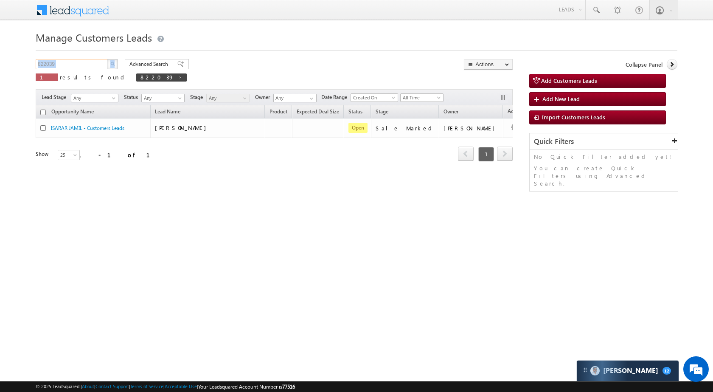
click at [89, 66] on input "822039" at bounding box center [72, 64] width 73 height 10
paste input "19901"
click at [113, 66] on button "button" at bounding box center [112, 64] width 11 height 10
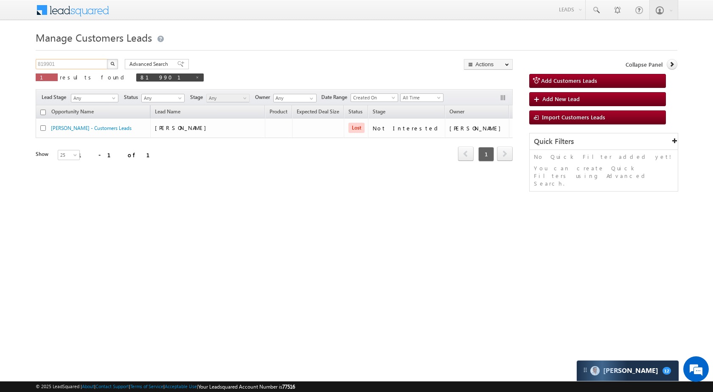
click at [74, 64] on input "819901" at bounding box center [72, 64] width 73 height 10
paste input "1240"
click at [114, 61] on button "button" at bounding box center [112, 64] width 11 height 10
click at [93, 64] on input "811240" at bounding box center [72, 64] width 73 height 10
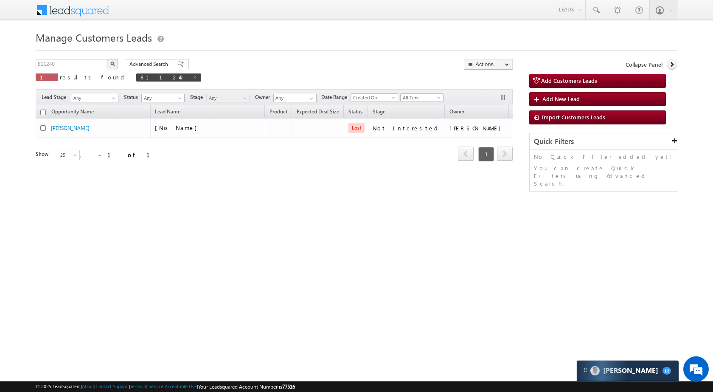
click at [93, 64] on input "811240" at bounding box center [72, 64] width 73 height 10
paste input "25801"
click at [116, 62] on button "button" at bounding box center [112, 64] width 11 height 10
click at [66, 63] on input "825801" at bounding box center [72, 64] width 73 height 10
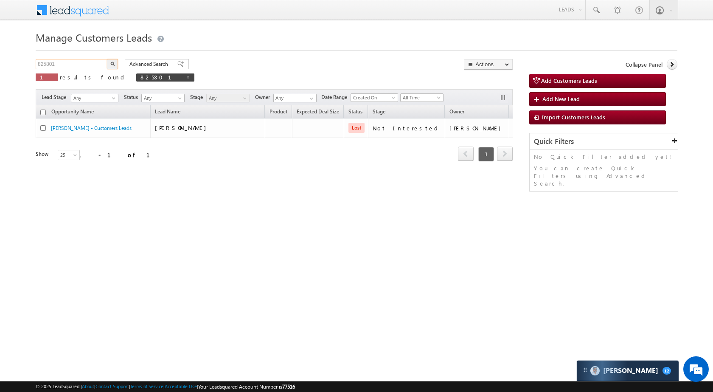
click at [66, 63] on input "825801" at bounding box center [72, 64] width 73 height 10
paste input "1538"
click at [114, 65] on img "button" at bounding box center [112, 64] width 4 height 4
click at [59, 58] on div "Manage Customers Leads 815381 X 1 results found 815381 Advanced Search Advanced…" at bounding box center [357, 134] width 642 height 212
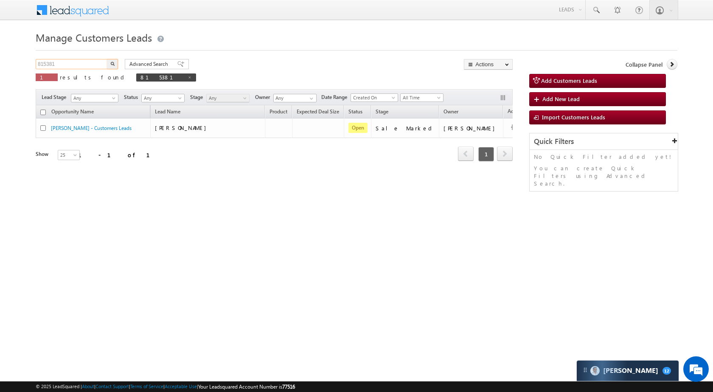
click at [65, 63] on input "815381" at bounding box center [72, 64] width 73 height 10
click at [113, 66] on button "button" at bounding box center [112, 64] width 11 height 10
click at [79, 62] on input "815381" at bounding box center [72, 64] width 73 height 10
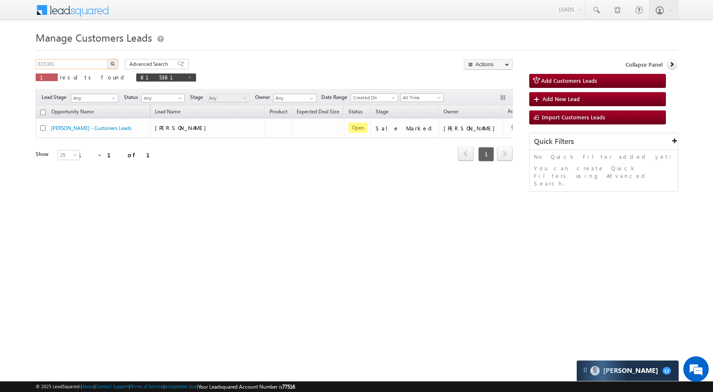
click at [79, 62] on input "815381" at bounding box center [72, 64] width 73 height 10
paste input "2400"
click at [110, 62] on button "button" at bounding box center [112, 64] width 11 height 10
click at [83, 67] on input "812400" at bounding box center [72, 64] width 73 height 10
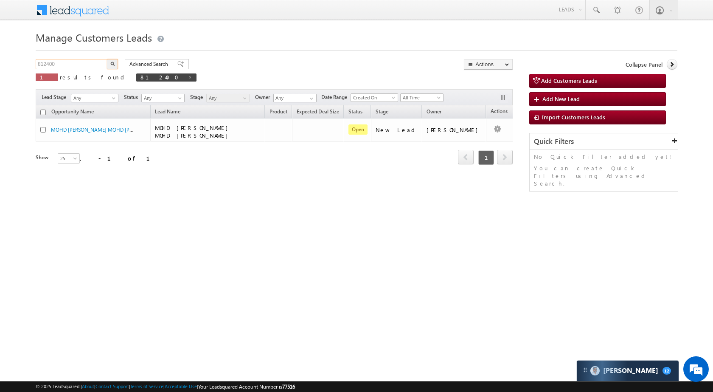
click at [83, 67] on input "812400" at bounding box center [72, 64] width 73 height 10
paste input "2499"
click at [112, 63] on img "button" at bounding box center [112, 64] width 4 height 4
click at [87, 63] on input "824990" at bounding box center [72, 64] width 73 height 10
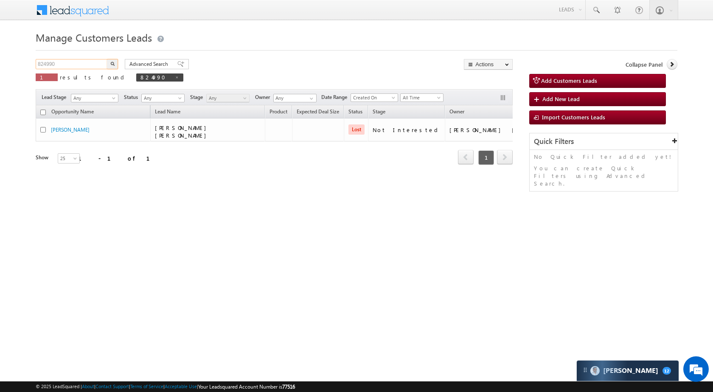
click at [87, 63] on input "824990" at bounding box center [72, 64] width 73 height 10
paste input "32432"
click at [114, 65] on img "button" at bounding box center [112, 64] width 4 height 4
click at [95, 62] on input "832432" at bounding box center [72, 64] width 73 height 10
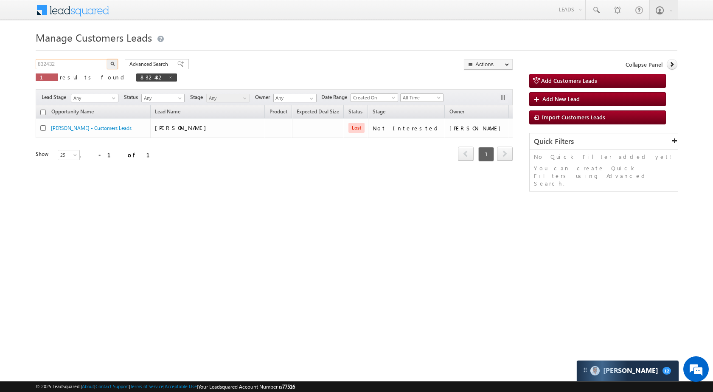
paste input "100"
click at [113, 66] on button "button" at bounding box center [112, 64] width 11 height 10
click at [84, 66] on input "831002" at bounding box center [72, 64] width 73 height 10
paste input "0814"
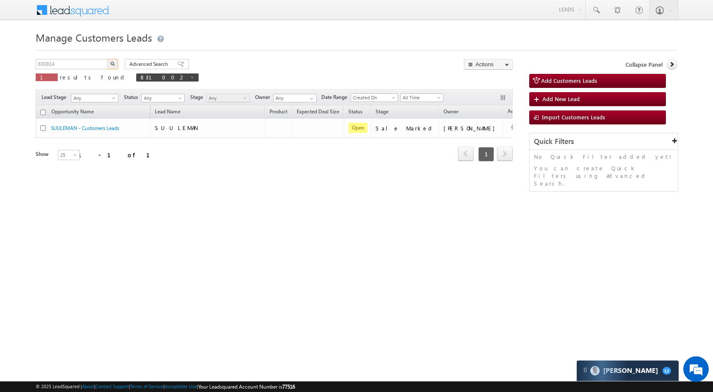
click at [115, 65] on button "button" at bounding box center [112, 64] width 11 height 10
click at [78, 60] on input "830814" at bounding box center [72, 64] width 73 height 10
click at [78, 62] on input "830814" at bounding box center [72, 64] width 73 height 10
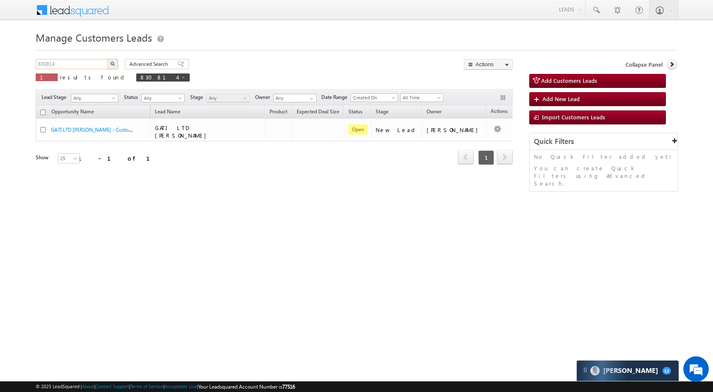
paste input "2101"
type input "832101"
click at [113, 62] on img "button" at bounding box center [112, 64] width 4 height 4
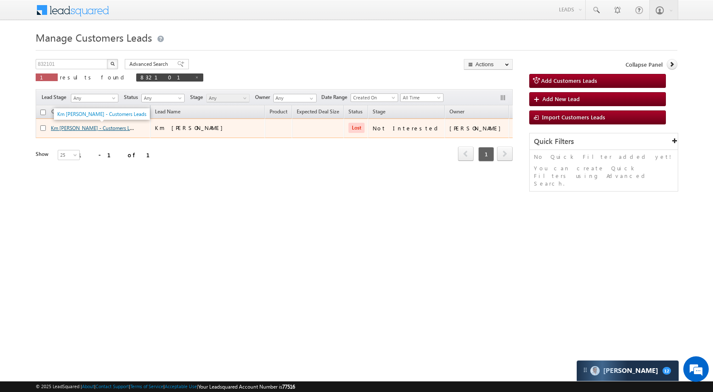
click at [70, 127] on link "Km Rani Devi - Customers Leads" at bounding box center [95, 127] width 89 height 7
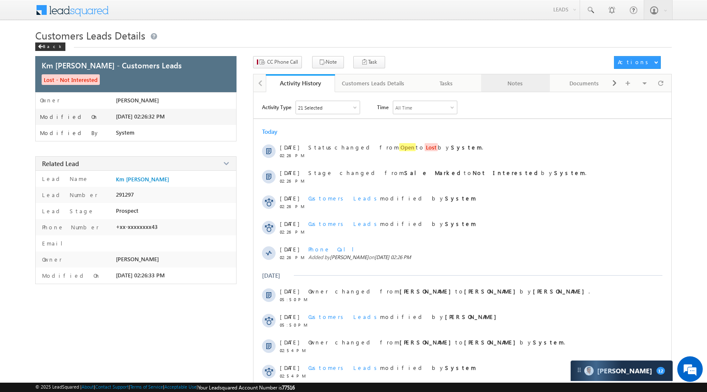
click at [521, 86] on div "Notes" at bounding box center [515, 83] width 55 height 10
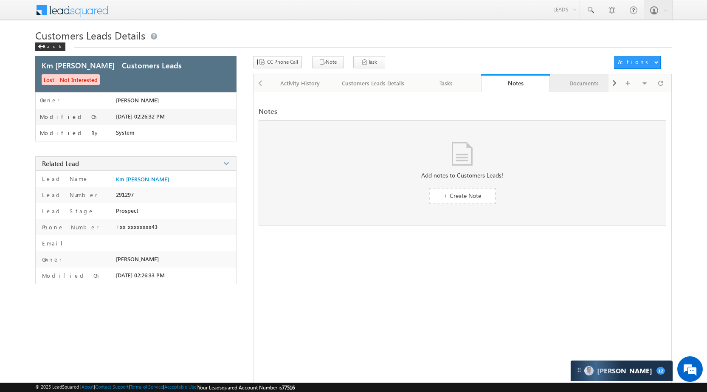
click at [572, 79] on div "Documents" at bounding box center [584, 83] width 55 height 10
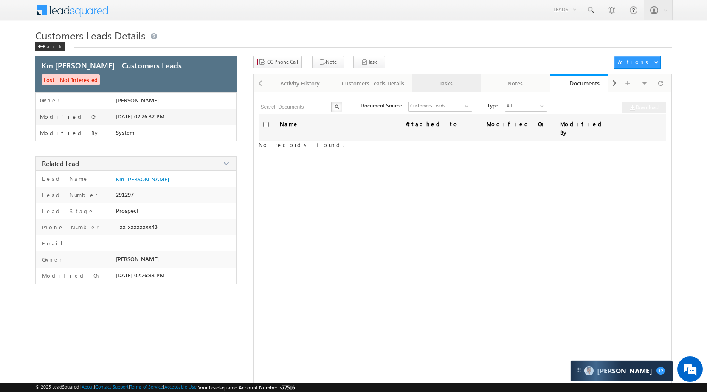
click at [444, 84] on div "Tasks" at bounding box center [446, 83] width 55 height 10
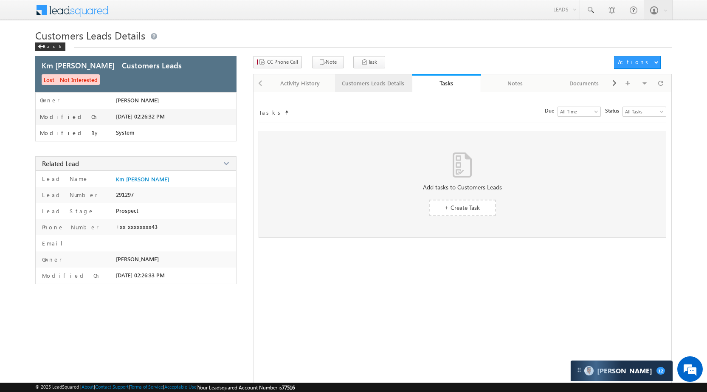
click at [382, 79] on div "Customers Leads Details" at bounding box center [373, 83] width 62 height 10
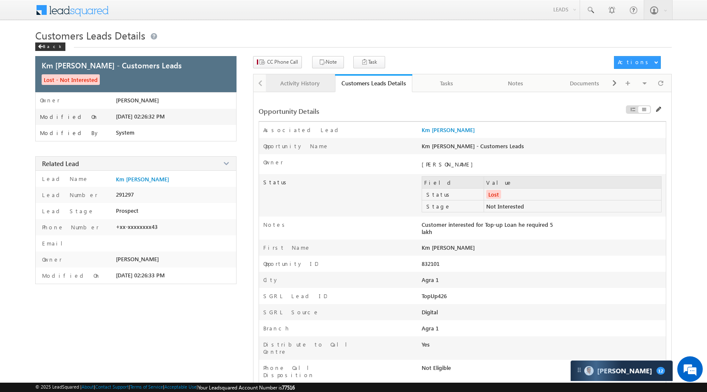
click at [303, 74] on link "Activity History" at bounding box center [300, 83] width 69 height 18
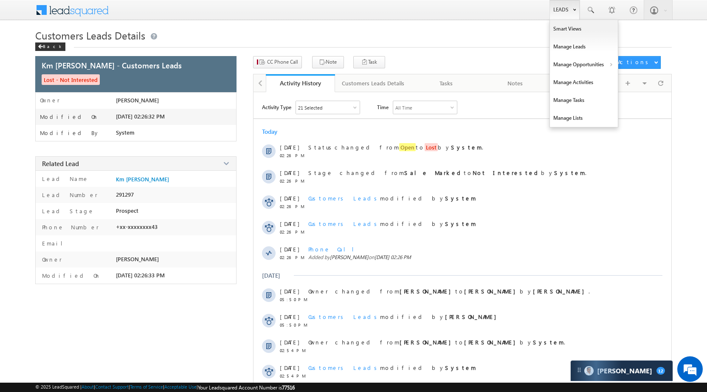
click at [569, 10] on link "Leads" at bounding box center [564, 10] width 30 height 20
click at [577, 66] on link "Manage Opportunities" at bounding box center [584, 65] width 68 height 18
click at [563, 8] on link "Leads" at bounding box center [564, 10] width 30 height 20
click at [576, 65] on link "Manage Opportunities" at bounding box center [584, 65] width 68 height 18
click at [633, 85] on link "Customers Leads" at bounding box center [658, 83] width 78 height 18
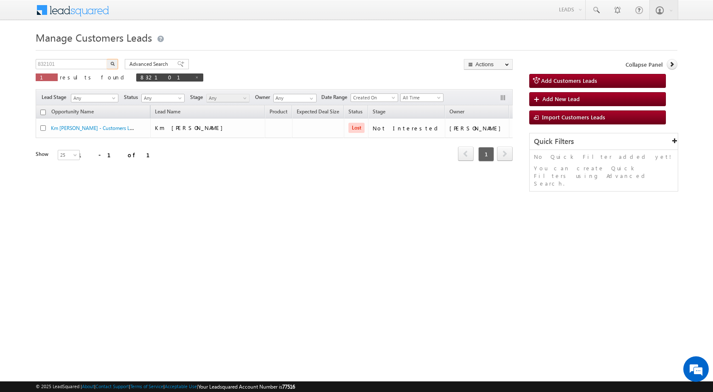
click at [71, 65] on input "832101" at bounding box center [72, 64] width 73 height 10
click at [119, 64] on div "Advanced Search Advanced search results" at bounding box center [153, 64] width 70 height 10
click at [116, 64] on button "button" at bounding box center [112, 64] width 11 height 10
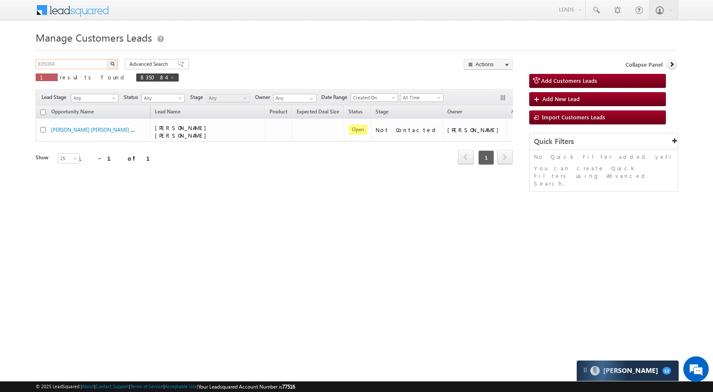
click at [85, 60] on input "835084" at bounding box center [72, 64] width 73 height 10
paste input "50027"
type input "850027"
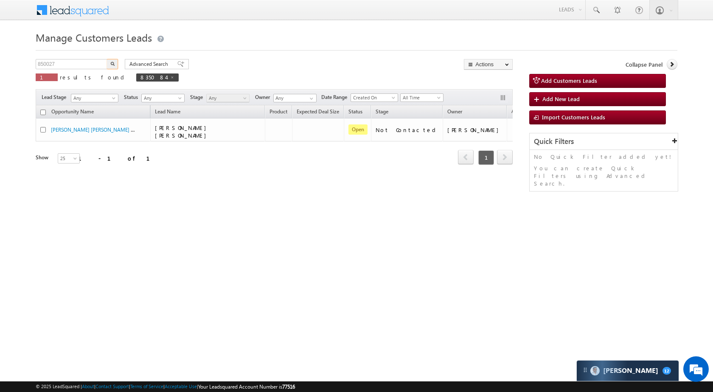
click at [112, 66] on button "button" at bounding box center [112, 64] width 11 height 10
click at [92, 62] on input "850027" at bounding box center [72, 64] width 73 height 10
paste input "34612"
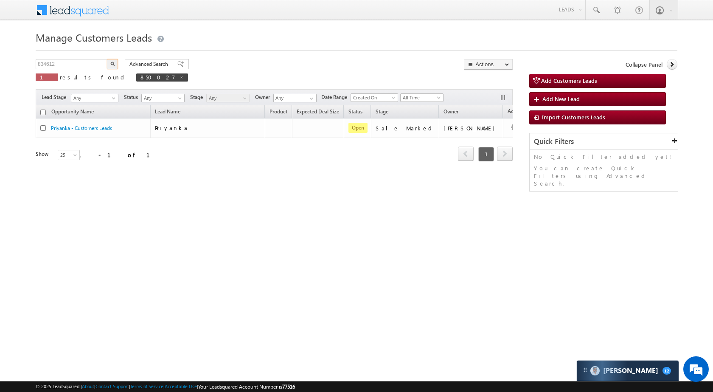
click at [115, 66] on button "button" at bounding box center [112, 64] width 11 height 10
click at [78, 58] on div "Manage Customers Leads 834612 X 1 results found 834612 Advanced Search Advanced…" at bounding box center [357, 134] width 642 height 212
click at [79, 64] on input "834612" at bounding box center [72, 64] width 73 height 10
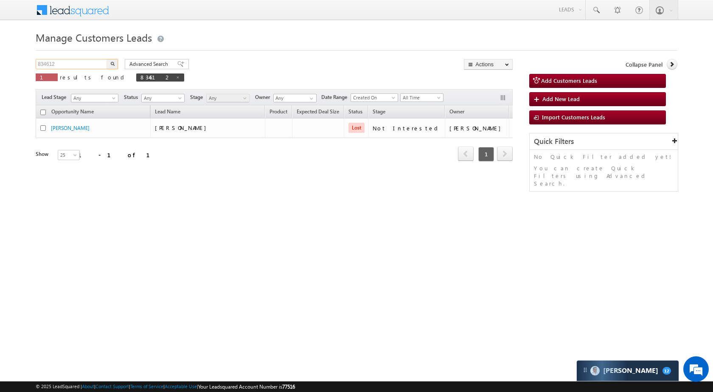
paste input "0910"
click at [110, 66] on button "button" at bounding box center [112, 64] width 11 height 10
click at [83, 63] on input "830910" at bounding box center [72, 64] width 73 height 10
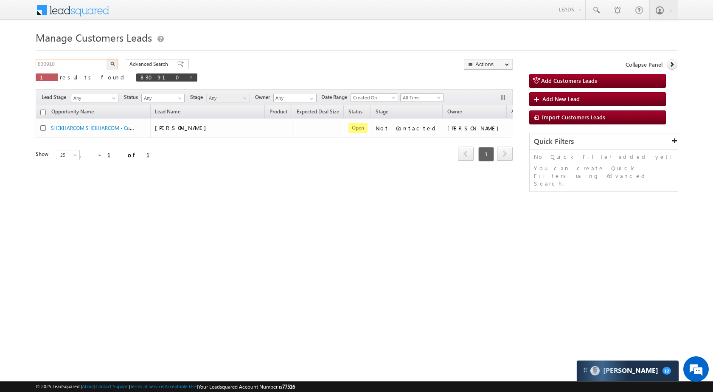
paste input "50027"
click at [113, 62] on img "button" at bounding box center [112, 64] width 4 height 4
click at [87, 64] on input "850027" at bounding box center [72, 64] width 73 height 10
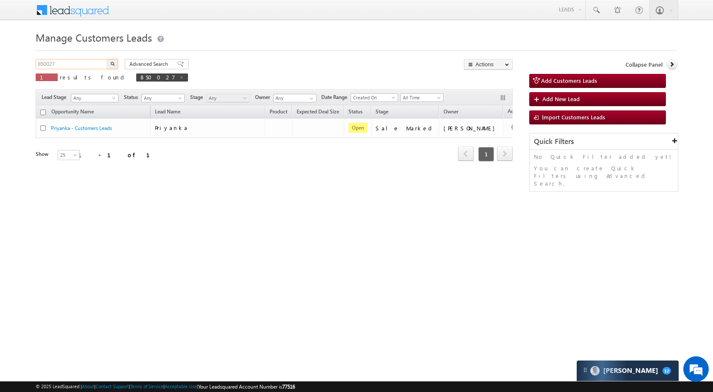
paste input "11033"
click at [116, 63] on button "button" at bounding box center [112, 64] width 11 height 10
click at [93, 65] on input "811033" at bounding box center [72, 64] width 73 height 10
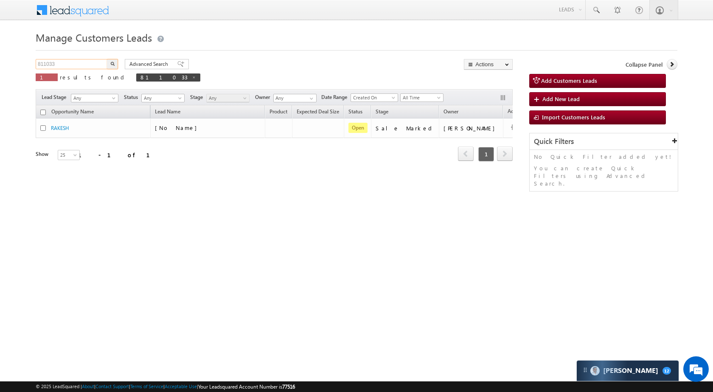
paste input "48781"
type input "848781"
click at [111, 62] on img "button" at bounding box center [112, 64] width 4 height 4
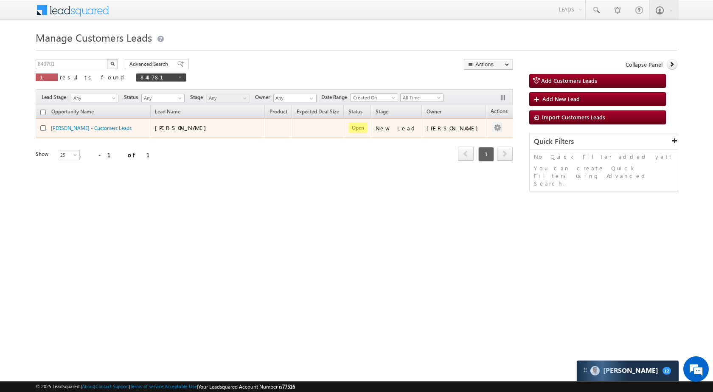
click at [491, 128] on div at bounding box center [498, 128] width 14 height 11
click at [471, 138] on link "Edit" at bounding box center [480, 139] width 42 height 10
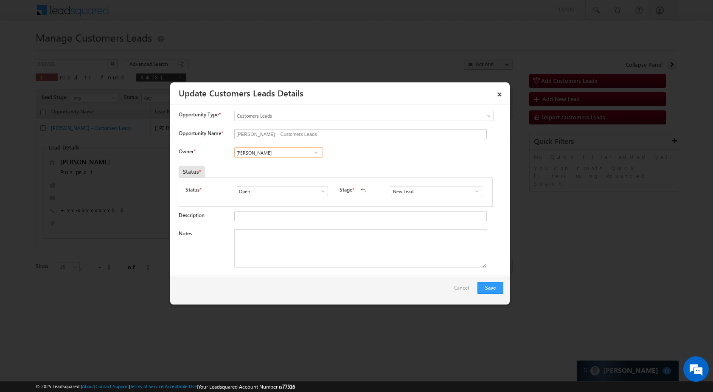
click at [296, 151] on input "[PERSON_NAME]" at bounding box center [278, 152] width 89 height 10
paste input "[PERSON_NAME]"
click at [252, 165] on link "Arnav Pathak arnav.pathak@sgrlimited.in" at bounding box center [278, 166] width 89 height 16
type input "[PERSON_NAME]"
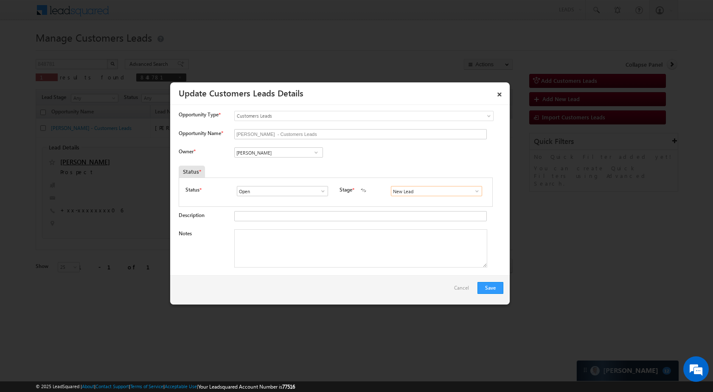
click at [464, 190] on input "New Lead" at bounding box center [436, 191] width 91 height 10
click at [474, 191] on span at bounding box center [477, 191] width 8 height 7
click at [438, 260] on link "Sale Marked" at bounding box center [436, 262] width 91 height 10
type input "Sale Marked"
click at [495, 289] on button "Save" at bounding box center [491, 288] width 26 height 12
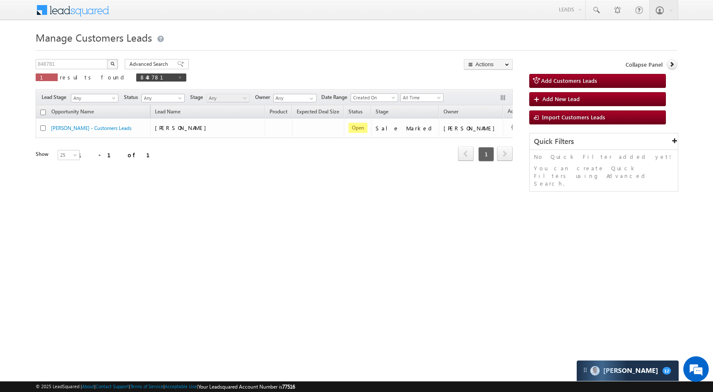
click at [80, 58] on div "Manage Customers Leads 848781 X 1 results found 848781 Advanced Search Advanced…" at bounding box center [357, 134] width 642 height 212
click at [81, 62] on input "848781" at bounding box center [72, 64] width 73 height 10
paste input "34929"
click at [114, 65] on img "button" at bounding box center [112, 64] width 4 height 4
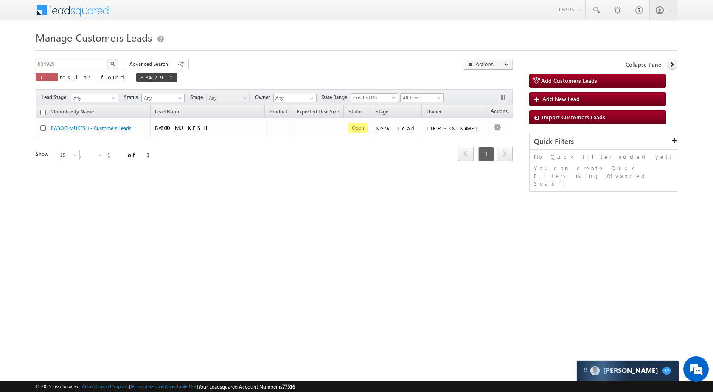
click at [85, 62] on input "834929" at bounding box center [72, 64] width 73 height 10
paste input "5801"
click at [109, 61] on button "button" at bounding box center [112, 64] width 11 height 10
click at [79, 63] on input "835801" at bounding box center [72, 64] width 73 height 10
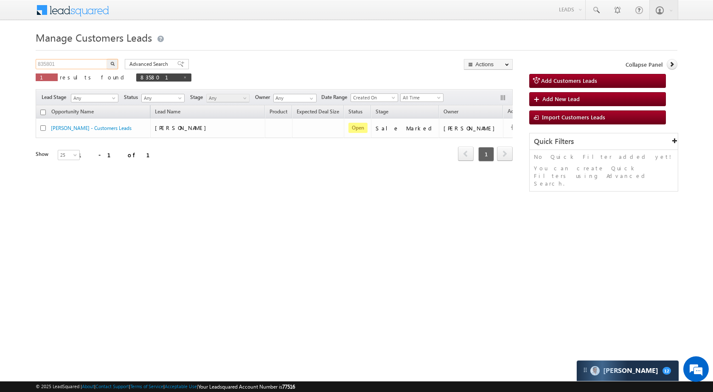
click at [79, 63] on input "835801" at bounding box center [72, 64] width 73 height 10
paste input "7268"
click at [113, 64] on img "button" at bounding box center [112, 64] width 4 height 4
click at [82, 67] on input "837268" at bounding box center [72, 64] width 73 height 10
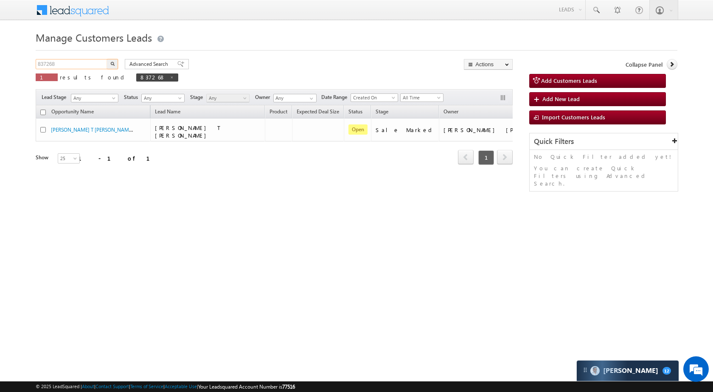
click at [82, 67] on input "837268" at bounding box center [72, 64] width 73 height 10
paste input "570"
click at [111, 64] on img "button" at bounding box center [112, 64] width 4 height 4
click at [64, 66] on input "835708" at bounding box center [72, 64] width 73 height 10
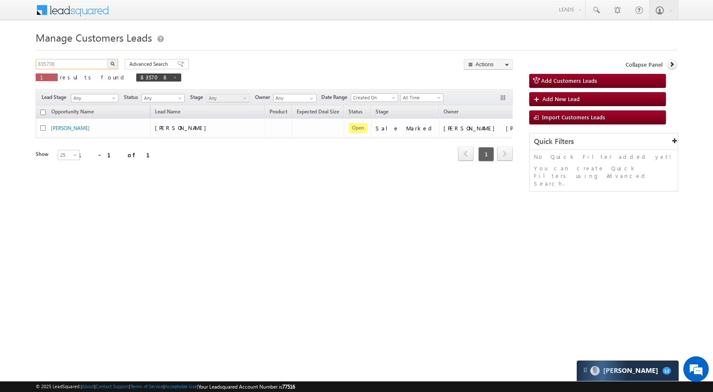
paste input "16156"
click at [112, 61] on button "button" at bounding box center [112, 64] width 11 height 10
click at [84, 64] on input "816156" at bounding box center [72, 64] width 73 height 10
paste input "8080"
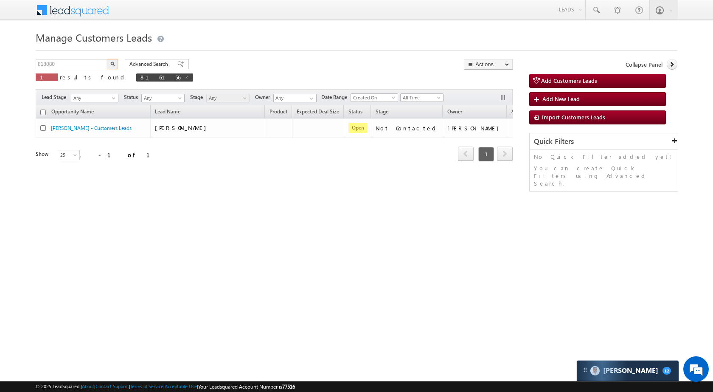
click at [111, 62] on img "button" at bounding box center [112, 64] width 4 height 4
click at [85, 62] on input "818080" at bounding box center [72, 64] width 73 height 10
click at [84, 62] on input "818080" at bounding box center [72, 64] width 73 height 10
paste input "28927"
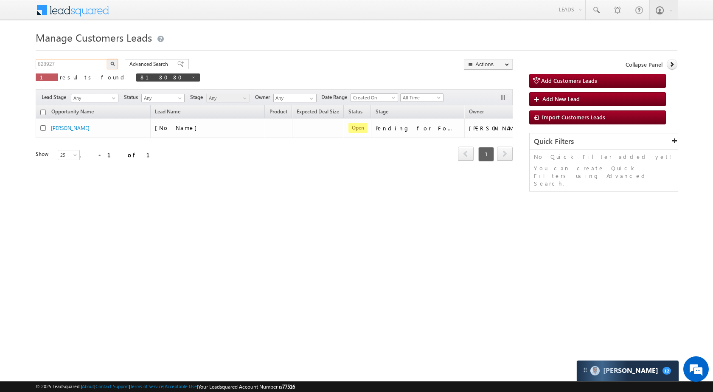
type input "828927"
click at [112, 65] on img "button" at bounding box center [112, 64] width 4 height 4
